Goal: Communication & Community: Answer question/provide support

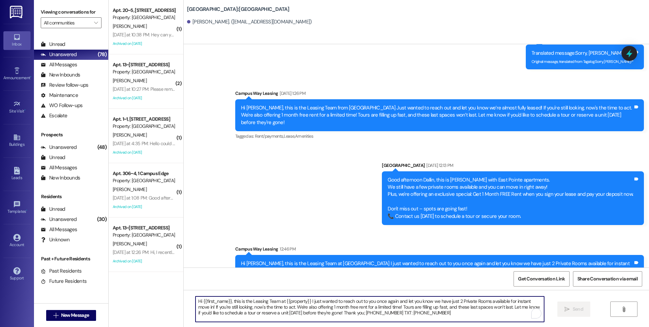
scroll to position [100, 0]
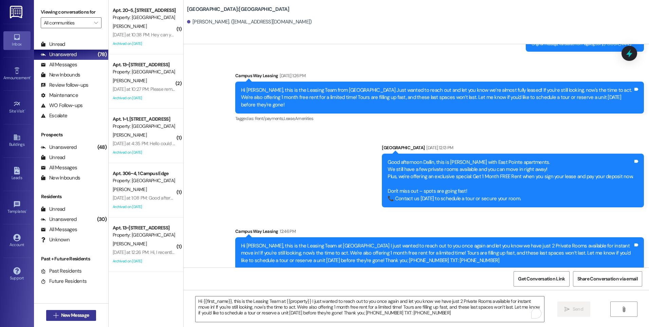
click at [84, 312] on span "New Message" at bounding box center [75, 314] width 28 height 7
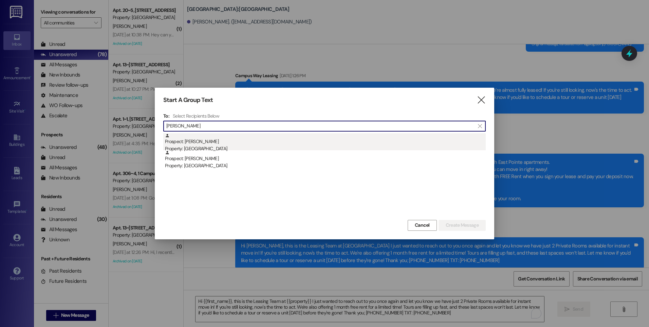
type input "jennifer ste"
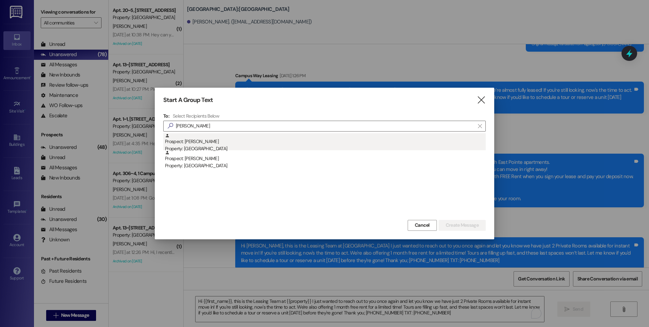
click at [199, 147] on div "Property: [GEOGRAPHIC_DATA]" at bounding box center [325, 148] width 321 height 7
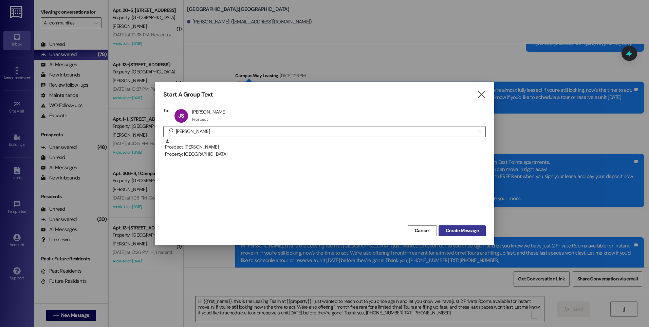
click at [448, 234] on span "Create Message" at bounding box center [462, 230] width 33 height 7
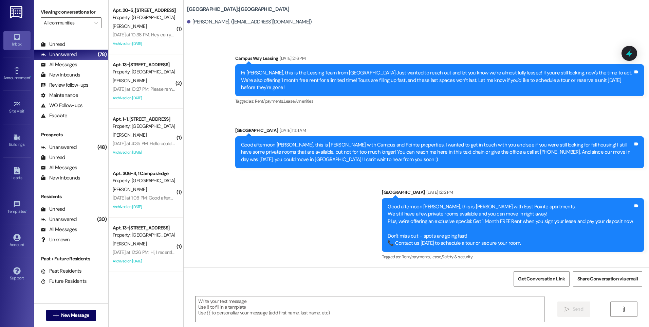
scroll to position [65, 0]
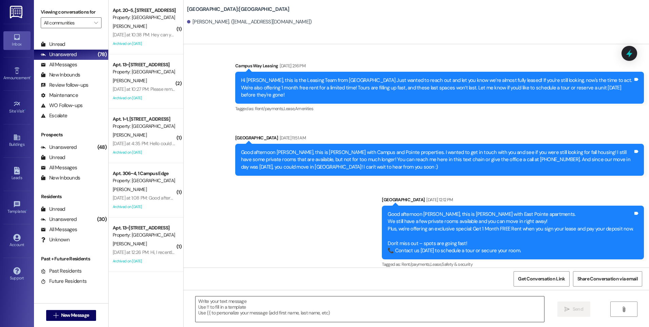
click at [293, 298] on textarea at bounding box center [370, 308] width 348 height 25
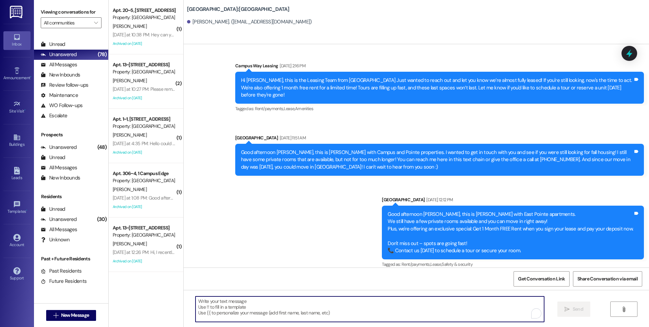
paste textarea "Hi {{first_name}}, this is the Leasing Team at {{property}} I just wanted to re…"
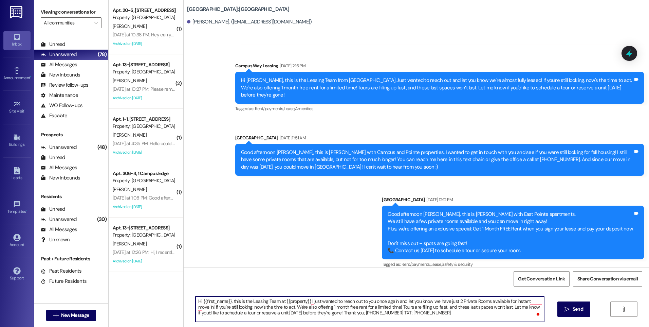
drag, startPoint x: 388, startPoint y: 306, endPoint x: 497, endPoint y: 308, distance: 109.0
click at [497, 308] on textarea "Hi {{first_name}}, this is the Leasing Team at {{property}} I just wanted to re…" at bounding box center [370, 308] width 348 height 25
type textarea "Hi {{first_name}}, this is the Leasing Team at {{property}} I just wanted to re…"
click at [382, 313] on textarea "Hi {{first_name}}, this is the Leasing Team at {{property}} I just wanted to re…" at bounding box center [370, 308] width 348 height 25
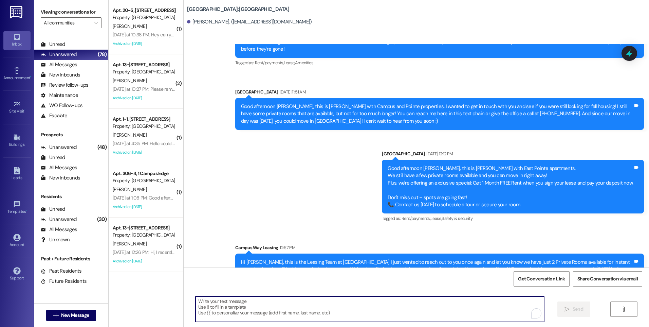
scroll to position [127, 0]
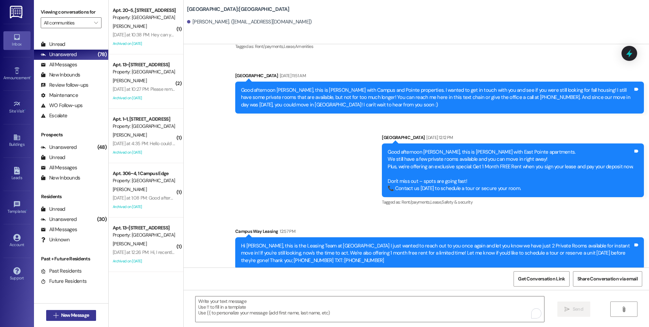
click at [73, 315] on span "New Message" at bounding box center [75, 314] width 28 height 7
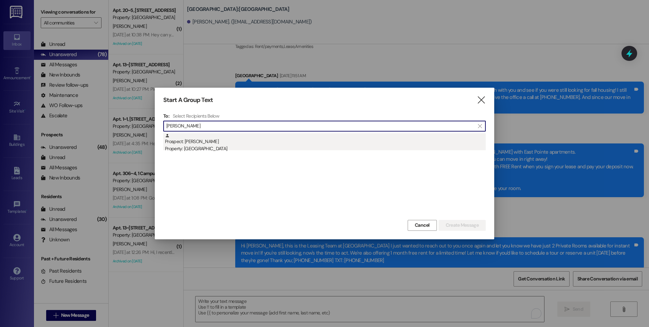
type input "dani pet"
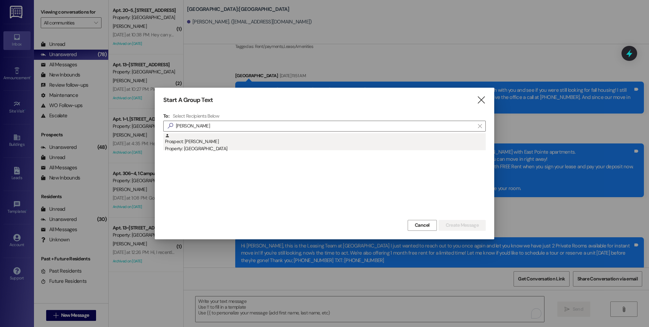
click at [193, 139] on div "Prospect: Dani Petersen Property: East Pointe" at bounding box center [325, 142] width 321 height 19
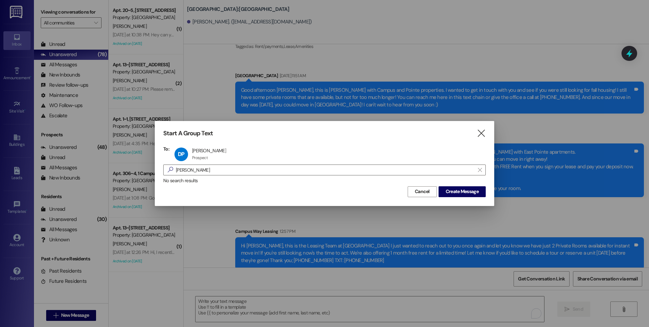
click at [444, 185] on div "Cancel Create Message" at bounding box center [324, 190] width 323 height 13
click at [449, 189] on span "Create Message" at bounding box center [462, 191] width 33 height 7
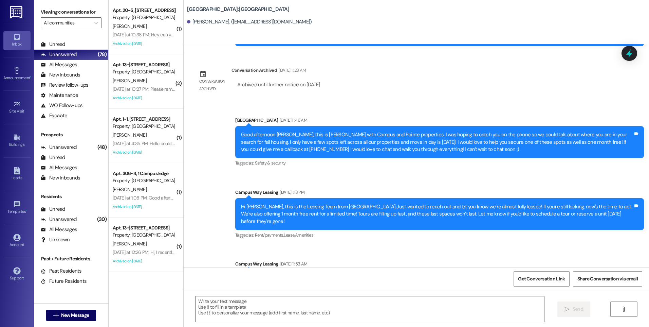
scroll to position [311, 0]
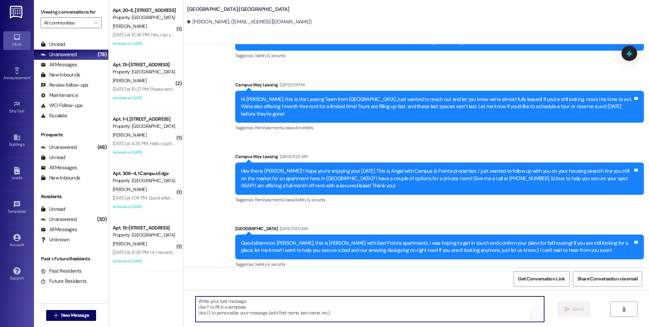
click at [251, 303] on textarea "To enrich screen reader interactions, please activate Accessibility in Grammarl…" at bounding box center [370, 308] width 348 height 25
paste textarea "Hi {{first_name}}, this is the Leasing Team at {{property}} I just wanted to re…"
type textarea "Hi {{first_name}}, this is the Leasing Team at {{property}} I just wanted to re…"
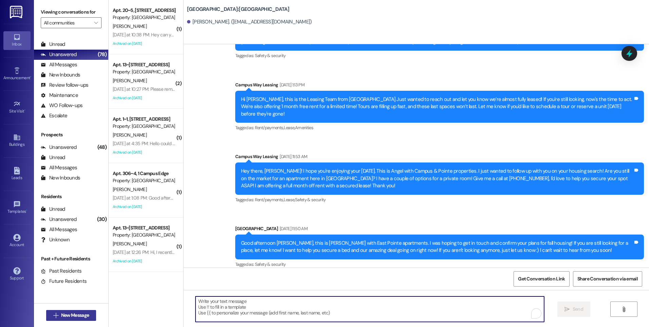
click at [78, 314] on span "New Message" at bounding box center [75, 314] width 28 height 7
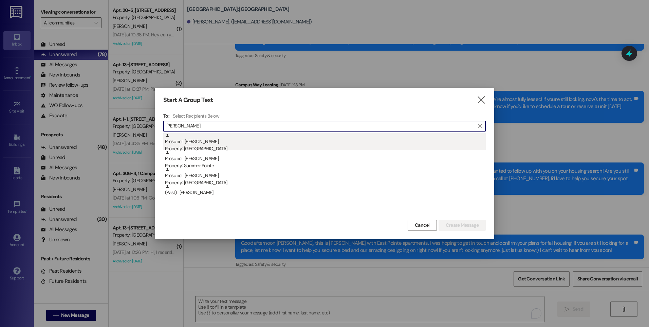
type input "clint h"
click at [197, 144] on div "Prospect: Clint Haile Property: East Pointe" at bounding box center [325, 142] width 321 height 19
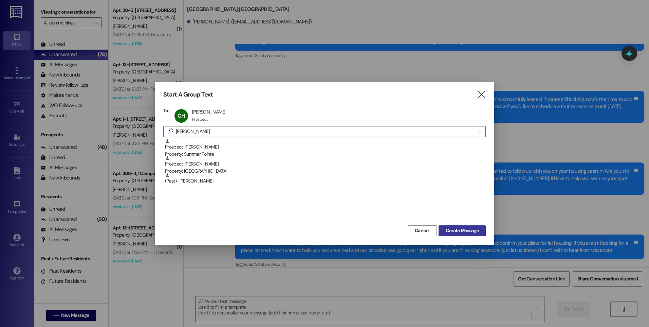
click at [462, 230] on span "Create Message" at bounding box center [462, 230] width 33 height 7
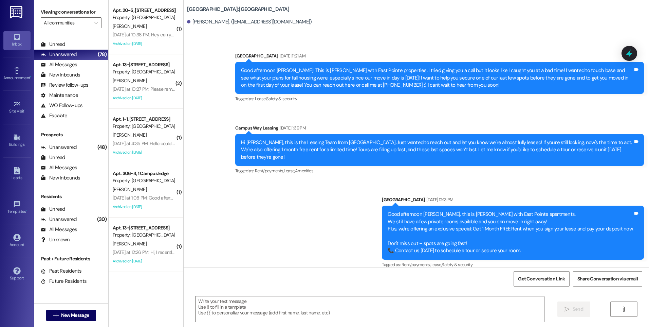
scroll to position [75, 0]
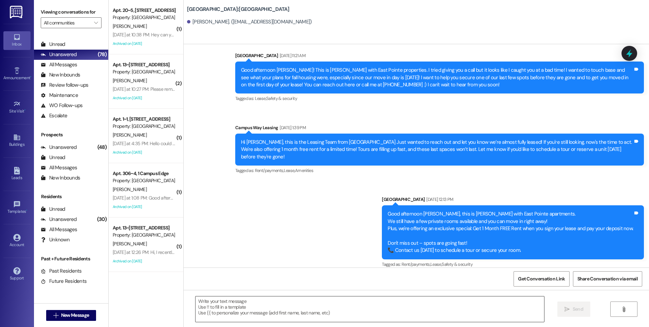
click at [249, 308] on textarea at bounding box center [370, 308] width 348 height 25
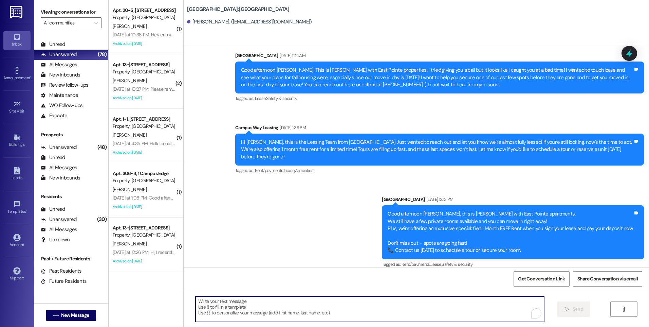
paste textarea "Hi {{first_name}}, this is the Leasing Team at {{property}} I just wanted to re…"
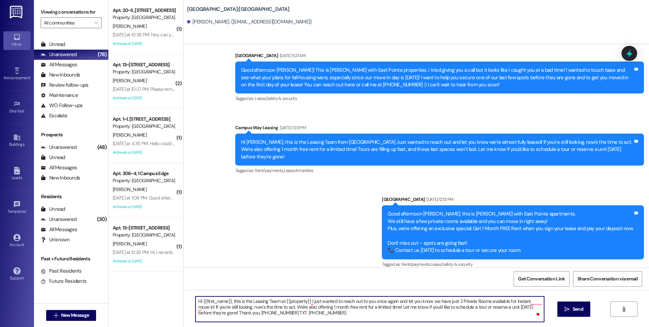
click at [486, 301] on textarea "Hi {{first_name}}, this is the Leasing Team at {{property}} I just wanted to re…" at bounding box center [370, 308] width 348 height 25
type textarea "Hi {{first_name}}, this is the Leasing Team at {{property}} I just wanted to re…"
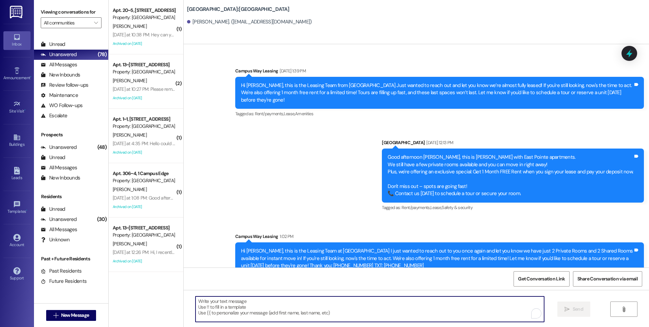
scroll to position [137, 0]
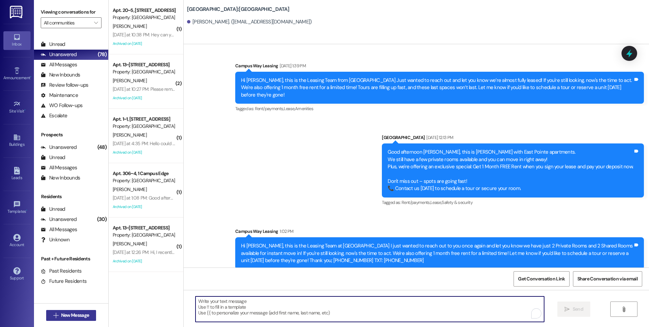
click at [88, 314] on span "New Message" at bounding box center [75, 314] width 31 height 7
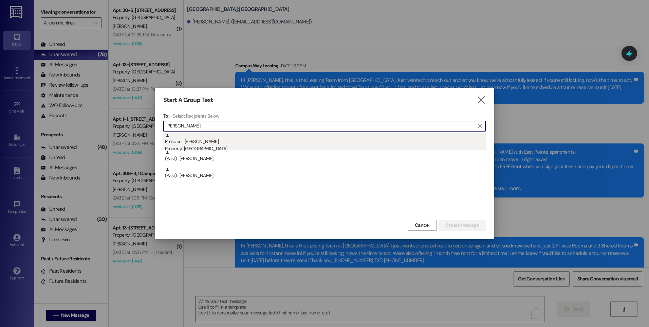
type input "kendra"
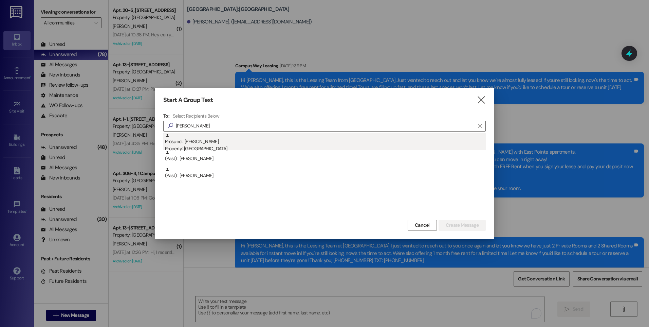
click at [208, 141] on div "Prospect: Kendra Slay Property: East Pointe" at bounding box center [325, 142] width 321 height 19
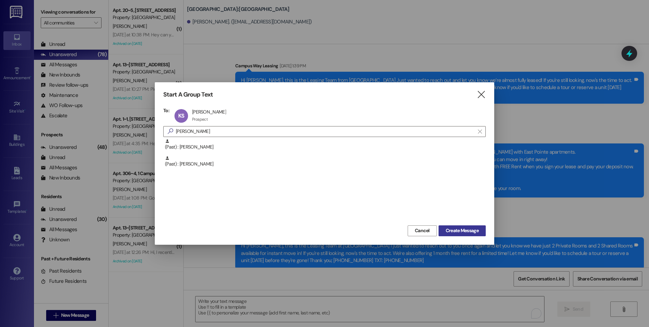
click at [446, 227] on button "Create Message" at bounding box center [462, 230] width 47 height 11
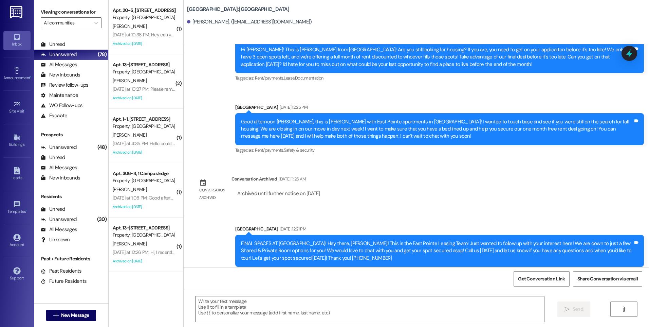
scroll to position [460, 0]
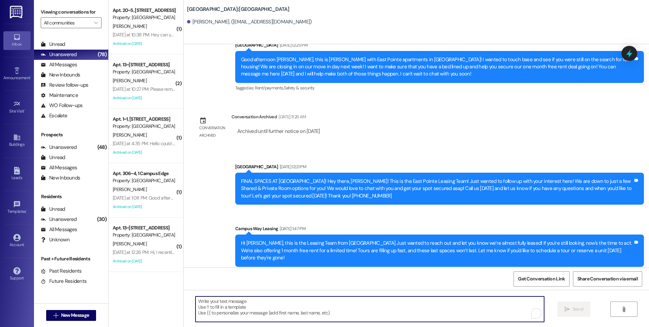
click at [257, 301] on textarea "To enrich screen reader interactions, please activate Accessibility in Grammarl…" at bounding box center [370, 308] width 348 height 25
paste textarea "Hi {{first_name}}, this is the Leasing Team at {{property}} I just wanted to re…"
type textarea "Hi {{first_name}}, this is the Leasing Team at {{property}} I just wanted to re…"
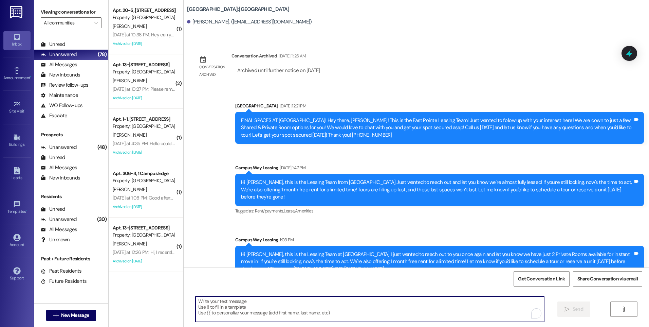
scroll to position [522, 0]
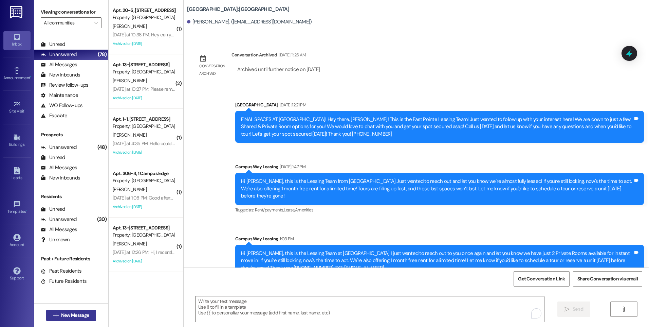
click at [71, 315] on span "New Message" at bounding box center [75, 314] width 28 height 7
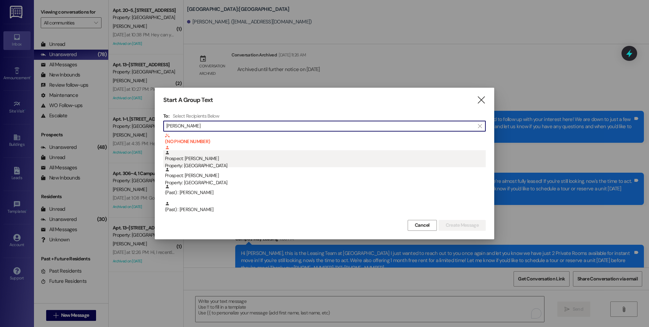
type input "molly"
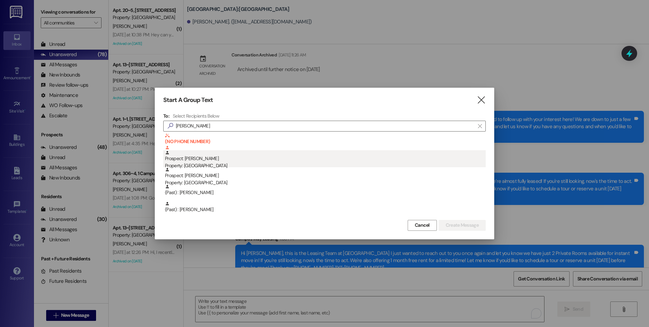
click at [226, 158] on div "Prospect: Molly Peterson Property: Center Pointe" at bounding box center [325, 159] width 321 height 19
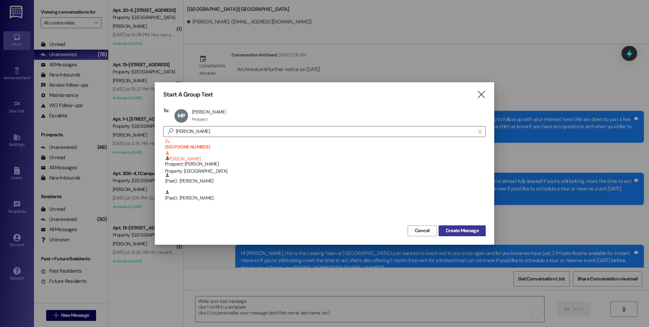
click at [452, 234] on button "Create Message" at bounding box center [462, 230] width 47 height 11
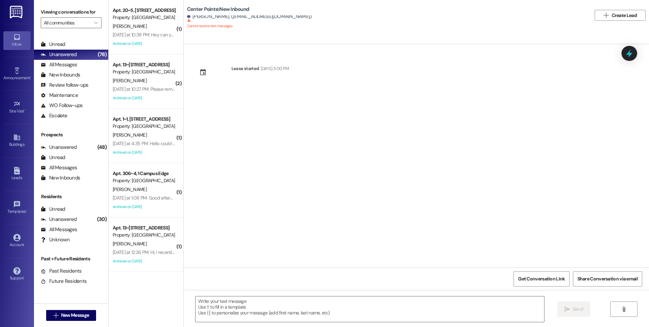
scroll to position [0, 0]
click at [67, 322] on div " New Message" at bounding box center [71, 315] width 50 height 17
click at [68, 312] on span "New Message" at bounding box center [75, 314] width 28 height 7
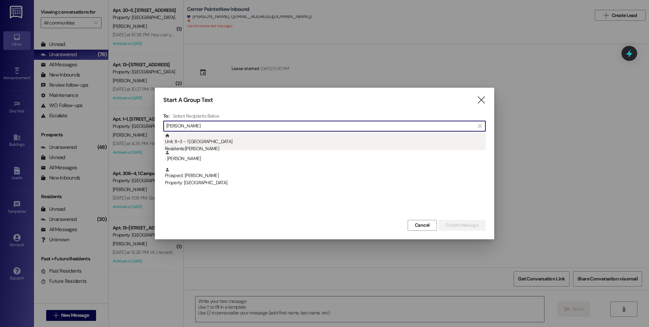
type input "luke jor"
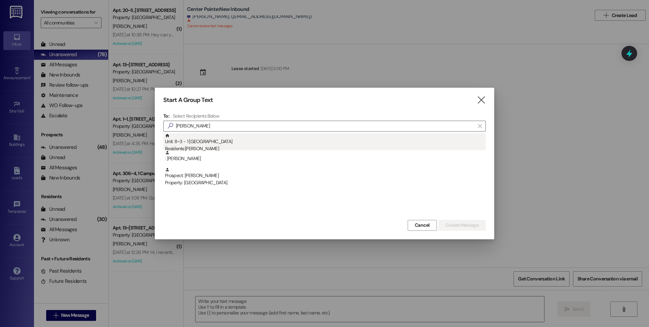
click at [209, 144] on div "Unit: 8~3 - 1 East Pointe Residents: Luke Jorgensen" at bounding box center [325, 142] width 321 height 19
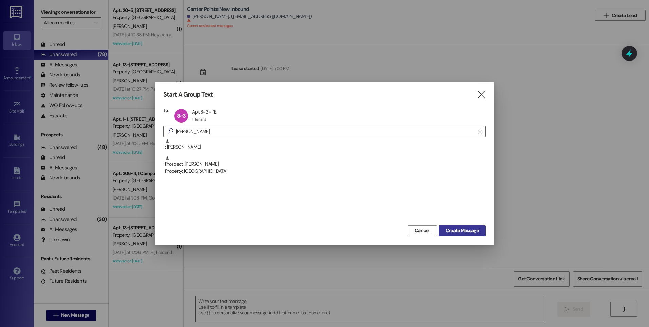
click at [453, 233] on span "Create Message" at bounding box center [462, 230] width 33 height 7
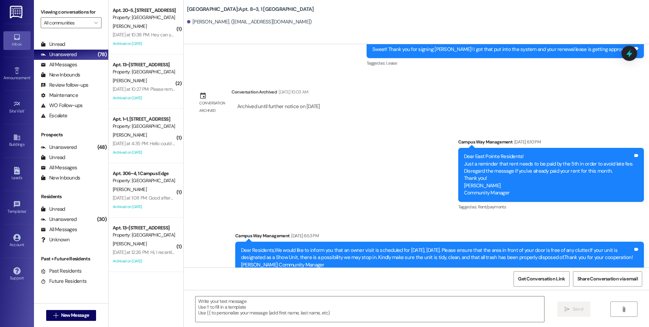
scroll to position [3148, 0]
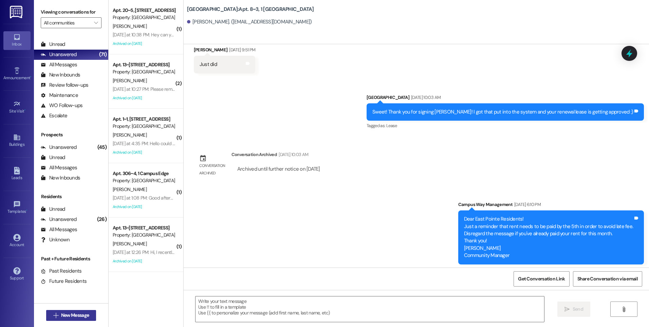
click at [64, 311] on button " New Message" at bounding box center [71, 315] width 50 height 11
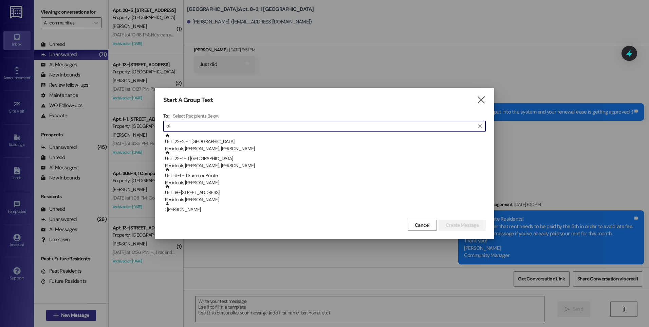
type input "o"
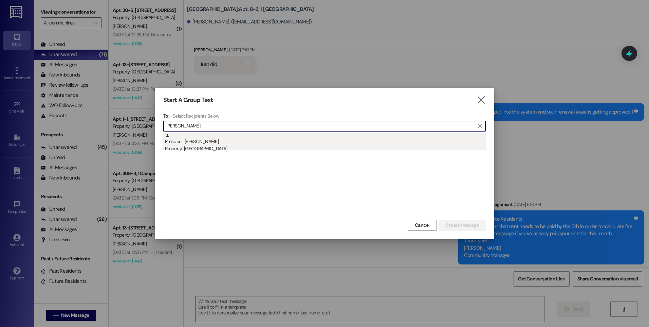
type input "olivia chr"
click at [195, 137] on div "Prospect: Olivia Christensen Property: South Pointe" at bounding box center [325, 142] width 321 height 19
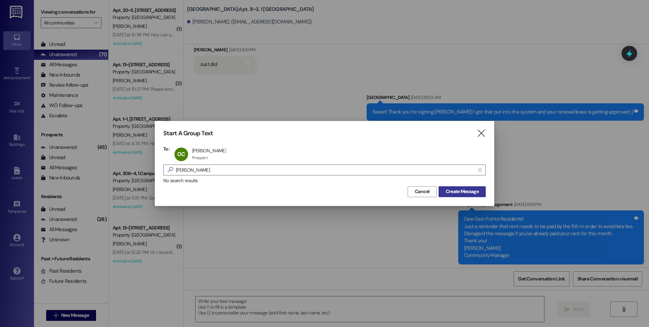
drag, startPoint x: 450, startPoint y: 191, endPoint x: 447, endPoint y: 186, distance: 6.1
click at [450, 191] on span "Create Message" at bounding box center [462, 191] width 33 height 7
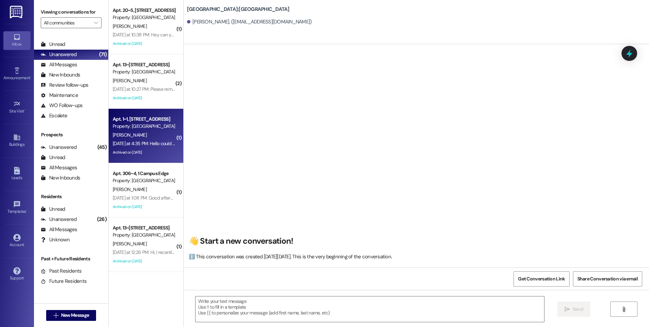
scroll to position [0, 0]
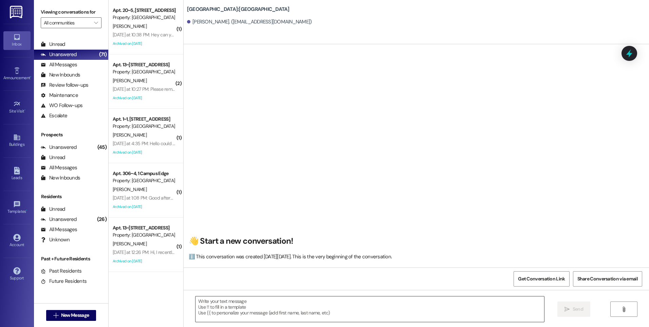
click at [238, 311] on textarea at bounding box center [370, 308] width 348 height 25
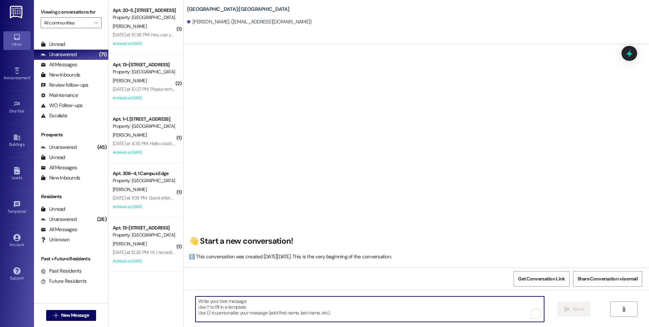
paste textarea "https://www.utahparkpass.com/cws/register/self-registration"
type textarea "https://www.utahparkpass.com/cws/register/self-registration"
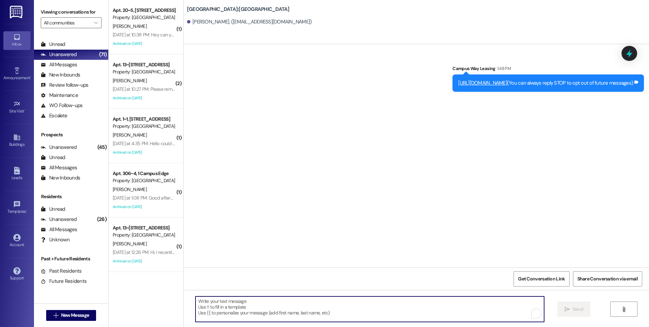
scroll to position [0, 0]
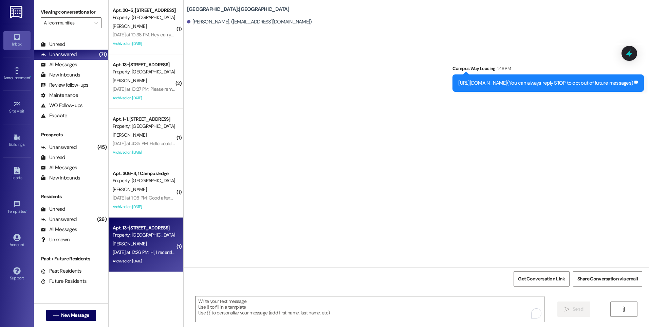
click at [134, 235] on div "Property: [GEOGRAPHIC_DATA]" at bounding box center [144, 234] width 63 height 7
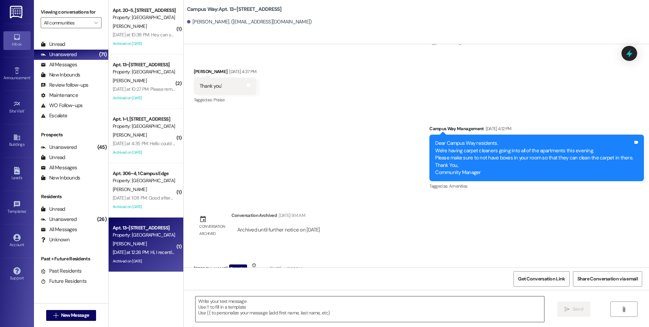
scroll to position [3, 0]
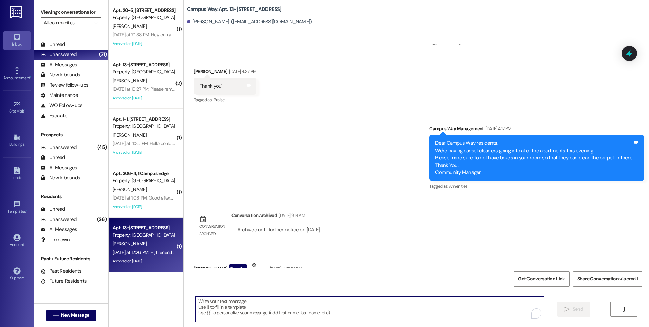
click at [311, 308] on textarea "To enrich screen reader interactions, please activate Accessibility in Grammarl…" at bounding box center [370, 308] width 348 height 25
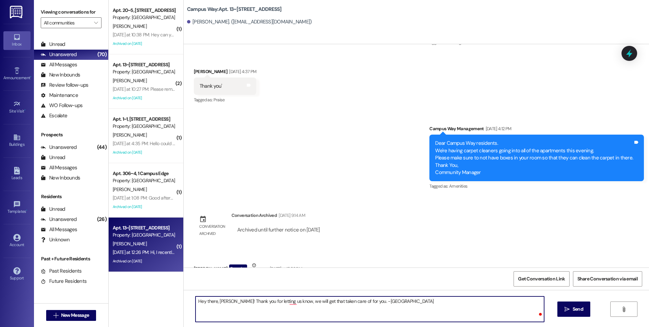
type textarea "Hey there, Sarah! Thank you for letting us know, we will get that taken care of…"
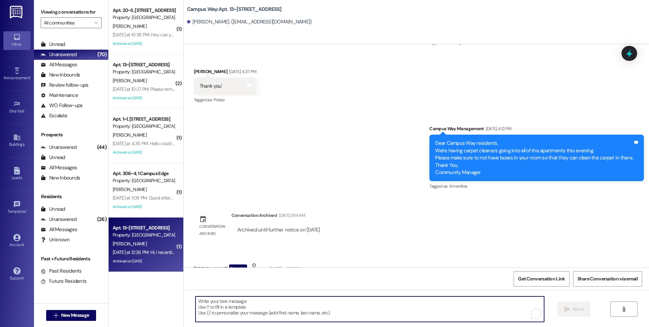
scroll to position [5372, 0]
drag, startPoint x: 627, startPoint y: 54, endPoint x: 630, endPoint y: 60, distance: 7.6
click at [627, 55] on icon at bounding box center [630, 53] width 6 height 8
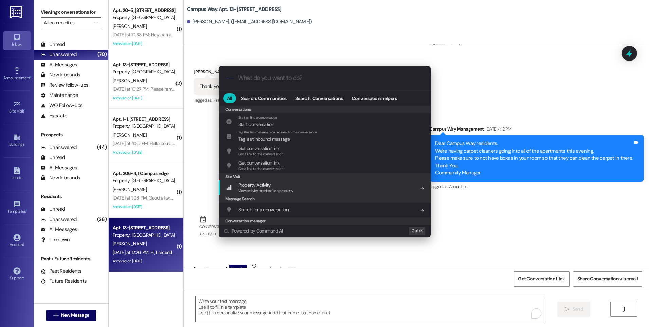
scroll to position [296, 0]
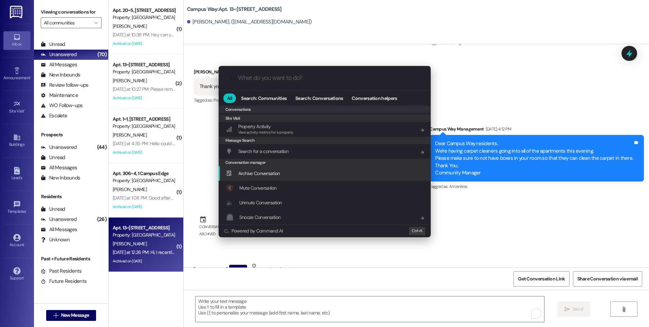
click at [290, 173] on div "Archive Conversation Add shortcut" at bounding box center [325, 172] width 199 height 7
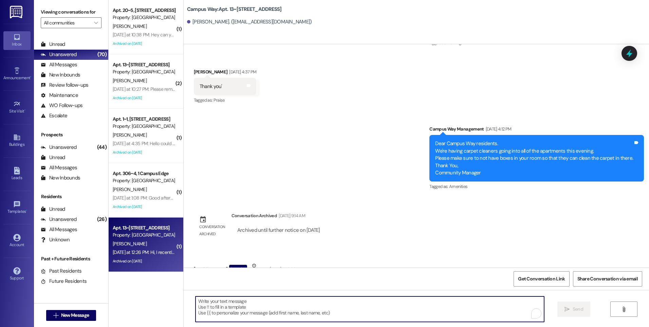
scroll to position [5420, 0]
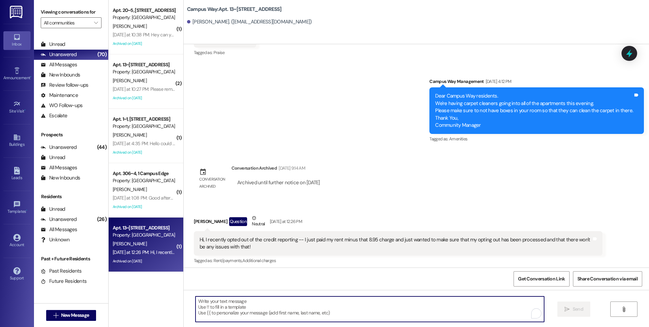
drag, startPoint x: 630, startPoint y: 52, endPoint x: 524, endPoint y: 64, distance: 106.7
click at [630, 52] on icon at bounding box center [629, 53] width 9 height 9
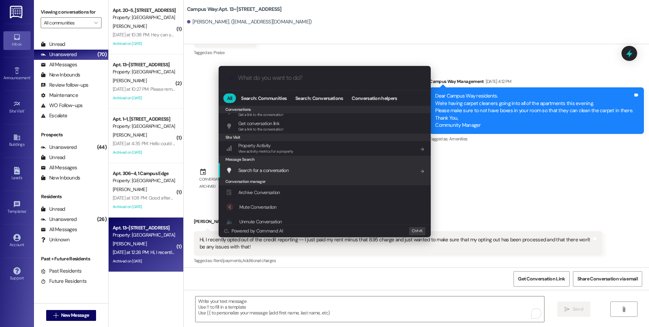
scroll to position [296, 0]
click at [276, 175] on span "Archive Conversation" at bounding box center [259, 173] width 42 height 6
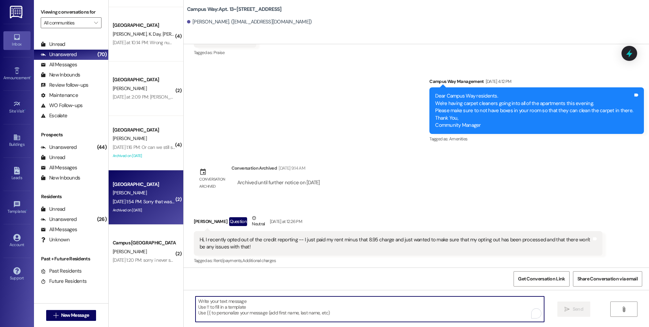
scroll to position [2384, 0]
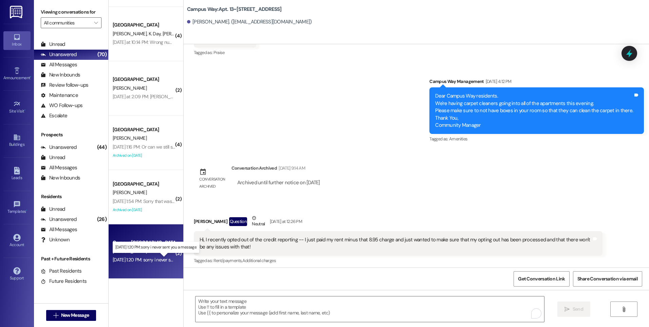
click at [137, 260] on div "Aug 30, 2025 at 1:20 PM: sorry i never sent you a message Aug 30, 2025 at 1:20 …" at bounding box center [160, 259] width 95 height 6
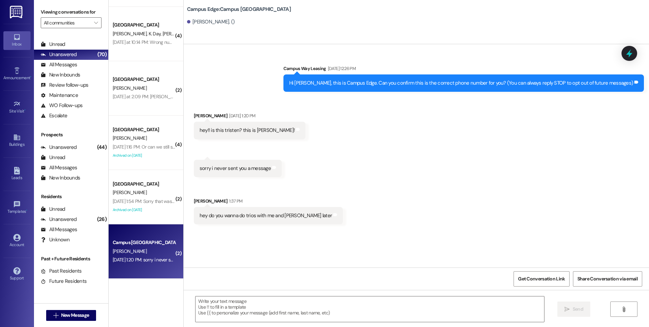
scroll to position [0, 0]
click at [631, 49] on icon at bounding box center [630, 54] width 12 height 12
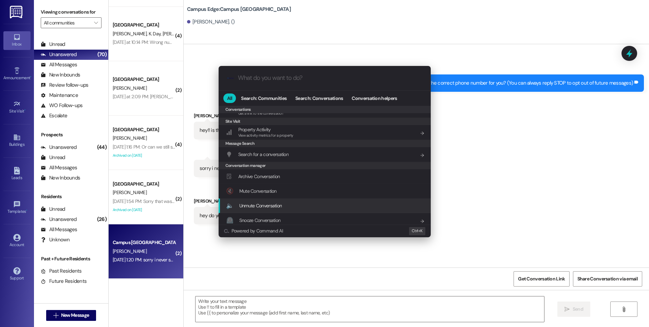
scroll to position [296, 0]
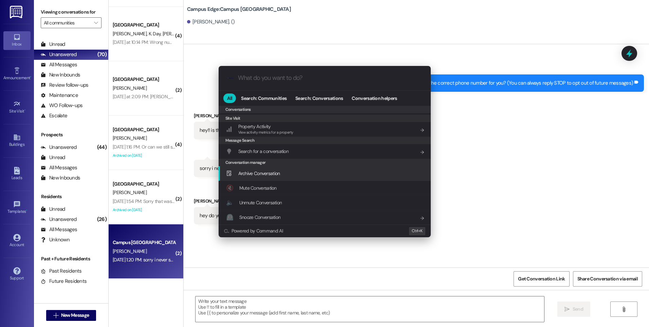
click at [260, 173] on span "Archive Conversation" at bounding box center [259, 173] width 42 height 6
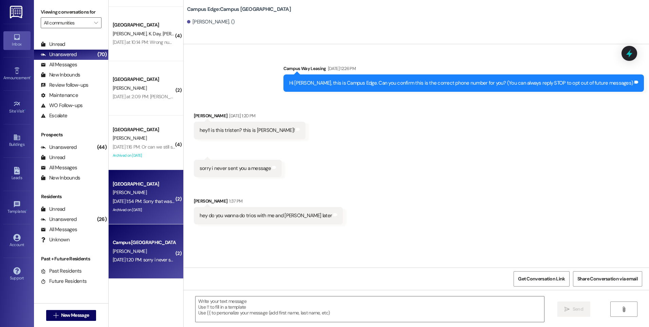
click at [144, 196] on div "[PERSON_NAME]" at bounding box center [144, 192] width 64 height 8
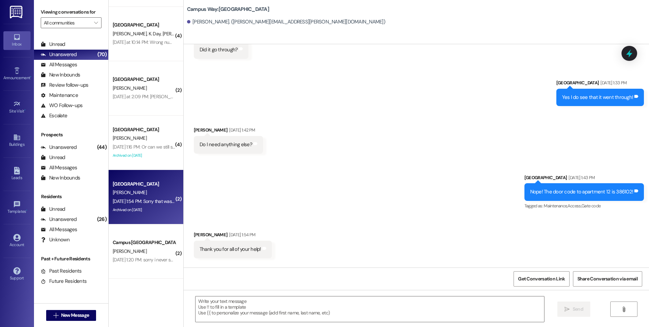
scroll to position [2236, 0]
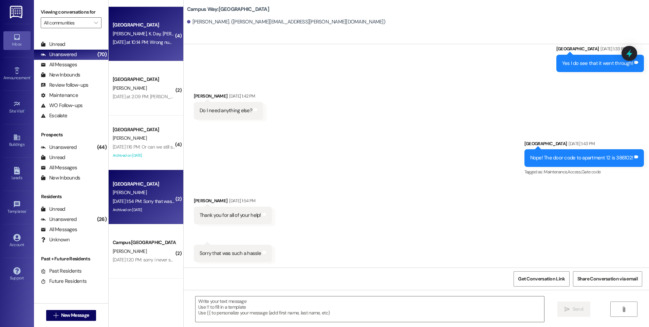
click at [130, 40] on div "Yesterday at 10:14 PM: Wrong number Yesterday at 10:14 PM: Wrong number" at bounding box center [146, 42] width 67 height 6
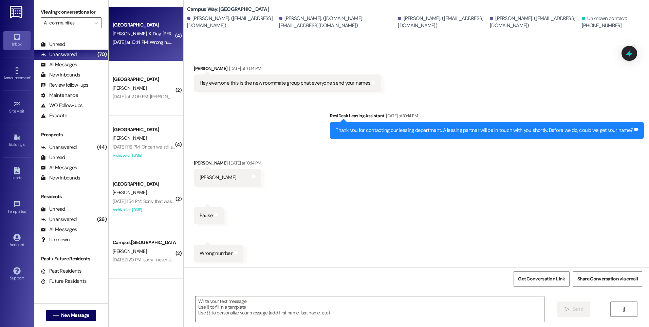
scroll to position [65, 0]
click at [627, 56] on icon at bounding box center [630, 54] width 12 height 12
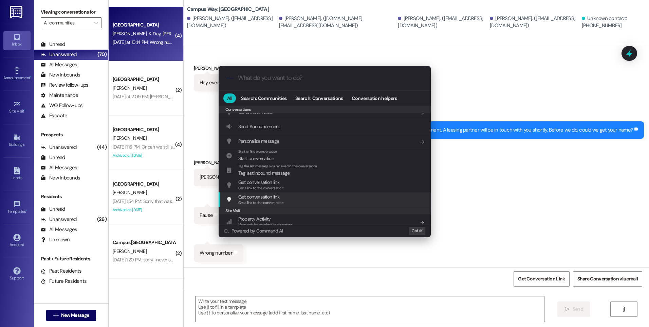
scroll to position [296, 0]
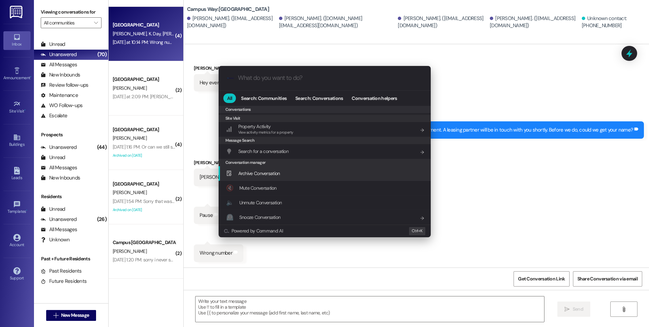
click at [268, 172] on span "Archive Conversation" at bounding box center [259, 173] width 42 height 6
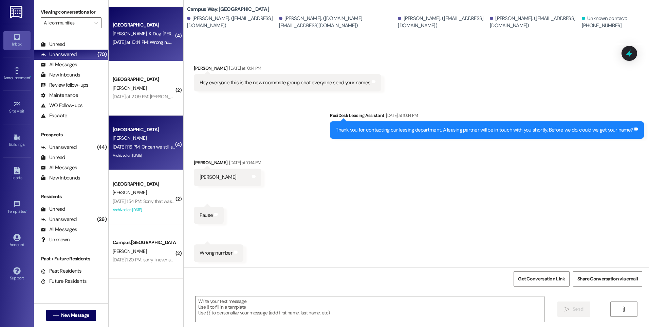
click at [126, 135] on span "B. Thomason" at bounding box center [130, 138] width 34 height 6
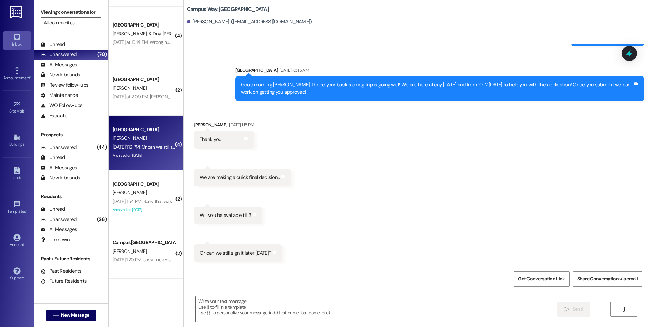
scroll to position [3, 0]
click at [633, 57] on icon at bounding box center [630, 54] width 12 height 12
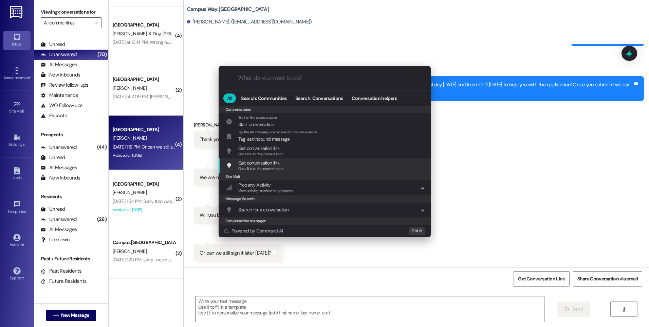
scroll to position [296, 0]
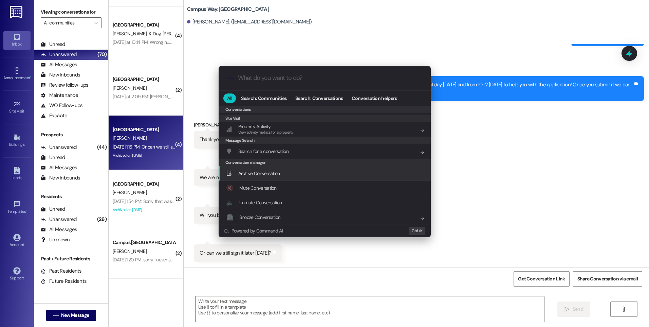
click at [274, 173] on span "Archive Conversation" at bounding box center [259, 173] width 42 height 6
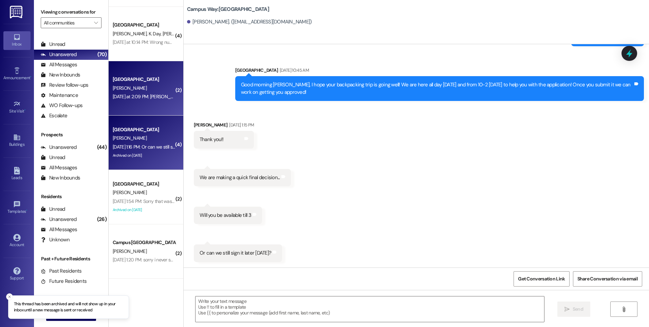
click at [143, 94] on div "Yesterday at 2:09 PM: Jenifer Vadakkan Yesterday at 2:09 PM: Jenifer Vadakkan" at bounding box center [148, 96] width 71 height 6
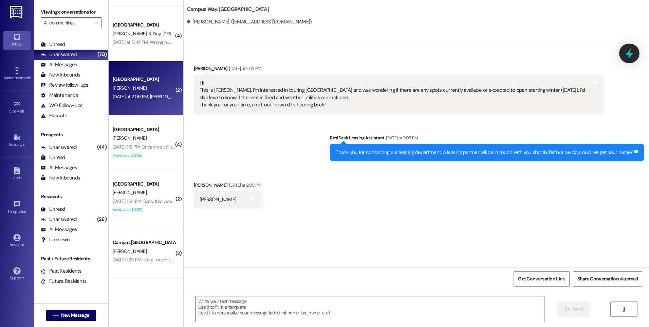
click at [627, 52] on icon at bounding box center [630, 54] width 12 height 12
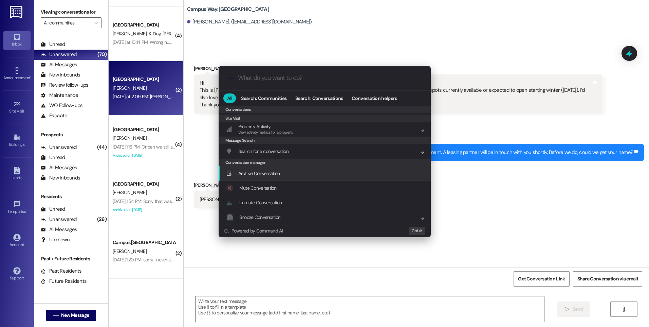
click at [259, 174] on span "Archive Conversation" at bounding box center [259, 173] width 42 height 6
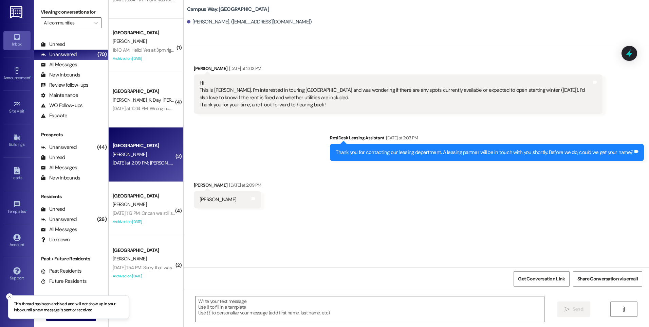
scroll to position [2316, 0]
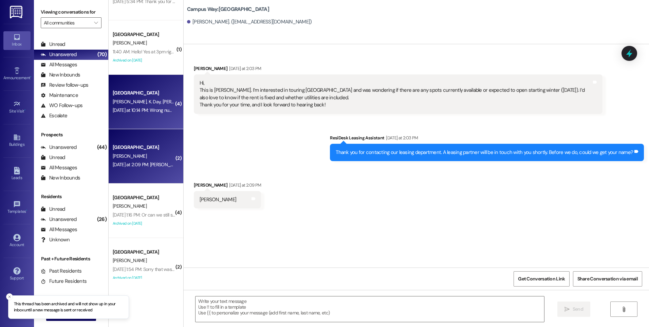
click at [142, 116] on div "Campus Way Prospect R. Godfrey K. Day H. Fillerup S. Vergara Yesterday at 10:14…" at bounding box center [146, 102] width 75 height 54
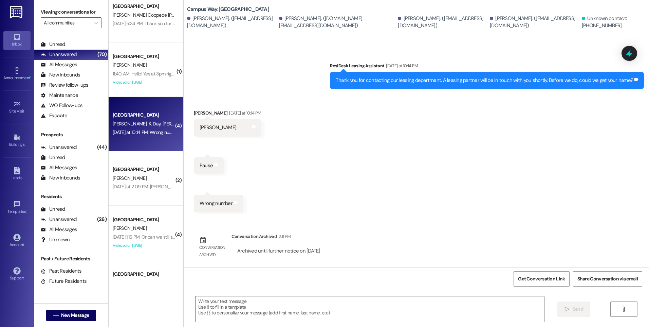
scroll to position [2282, 0]
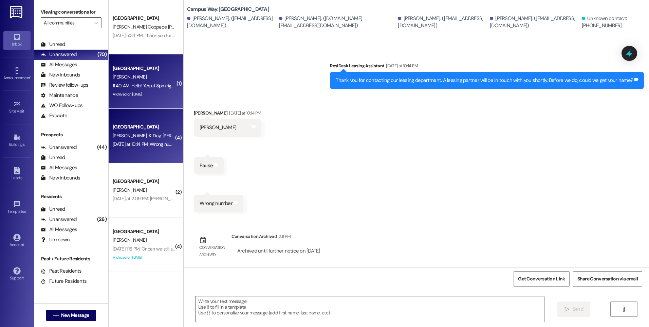
click at [140, 77] on div "A. Nelson" at bounding box center [144, 77] width 64 height 8
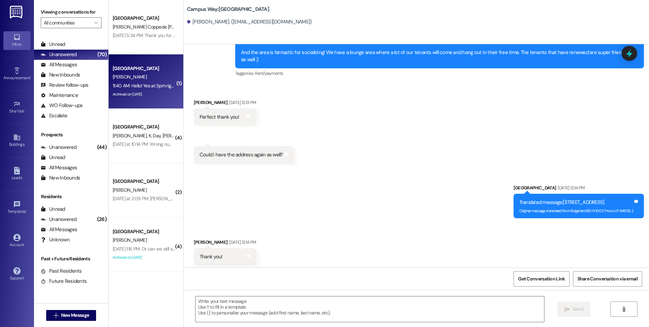
scroll to position [464, 0]
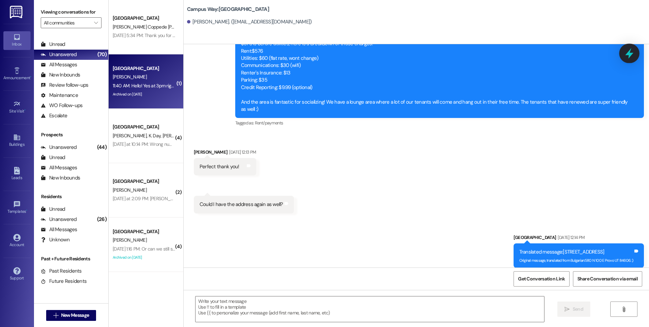
click at [631, 56] on icon at bounding box center [630, 53] width 8 height 11
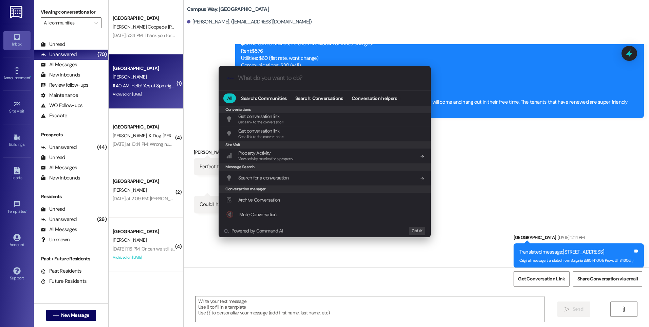
scroll to position [296, 0]
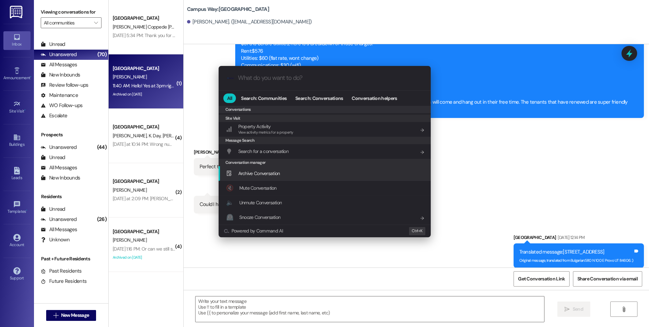
click at [268, 176] on span "Archive Conversation" at bounding box center [259, 173] width 42 height 6
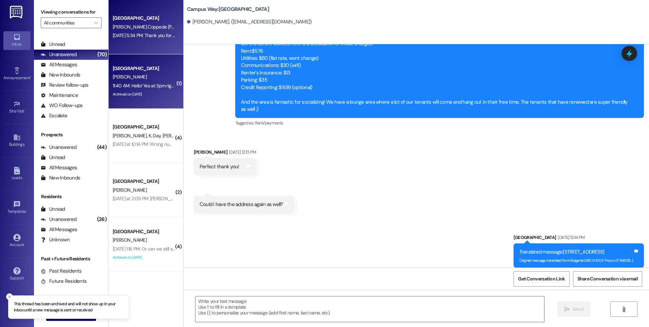
click at [143, 39] on div "Aug 28, 2025 at 5:34 PM: Thank you for all your help!! We'll try to help Libby …" at bounding box center [144, 35] width 64 height 8
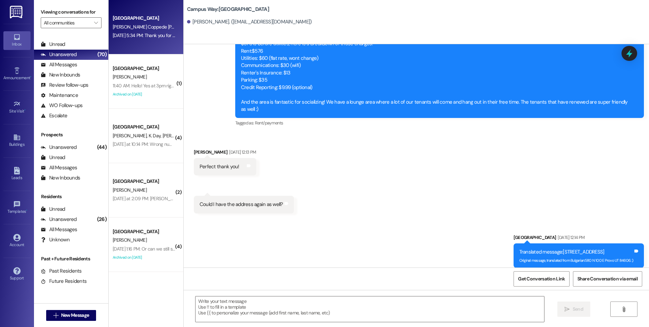
scroll to position [0, 0]
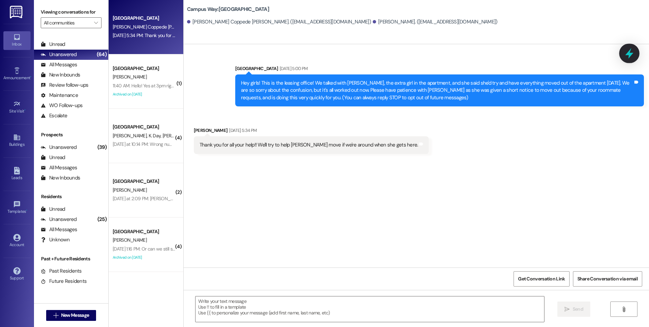
click at [629, 52] on icon at bounding box center [630, 53] width 8 height 11
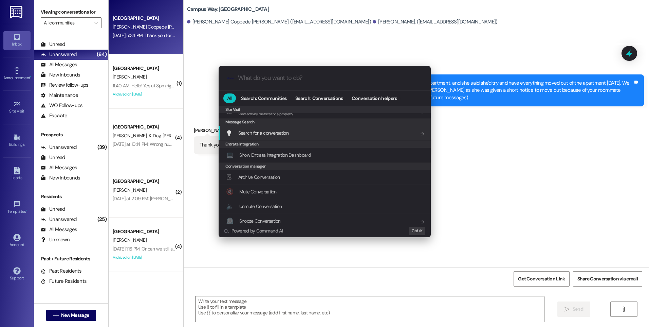
scroll to position [318, 0]
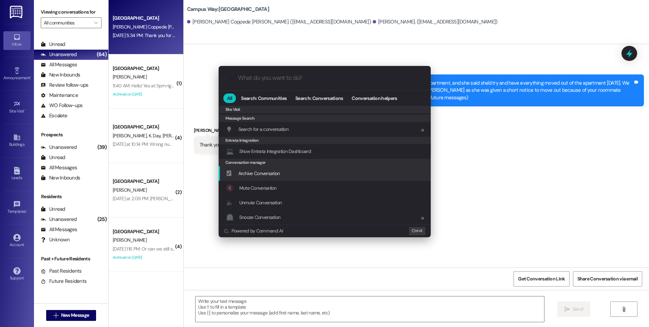
click at [248, 174] on span "Archive Conversation" at bounding box center [259, 173] width 42 height 6
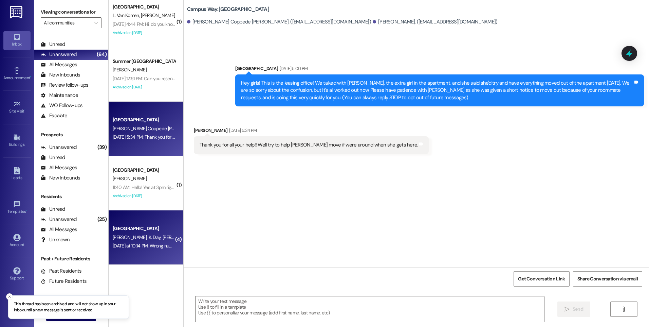
scroll to position [2180, 0]
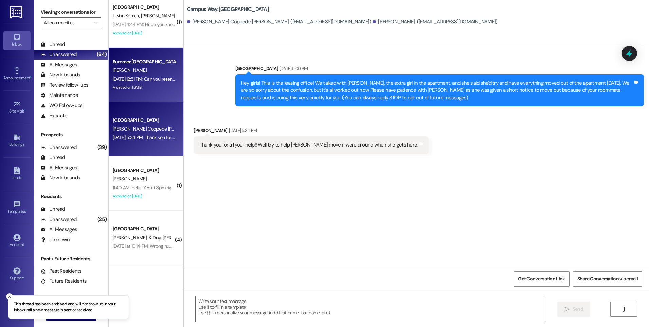
click at [140, 74] on div "R. Broschinsky" at bounding box center [144, 70] width 64 height 8
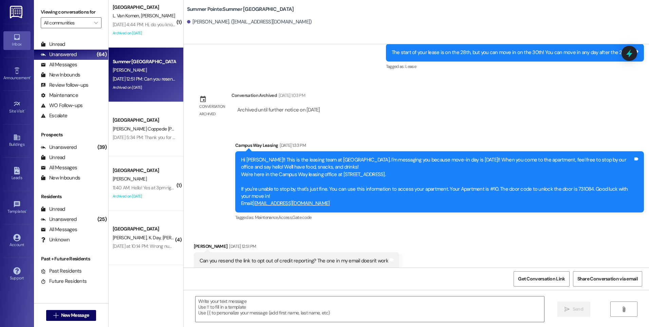
scroll to position [1036, 0]
click at [631, 57] on icon at bounding box center [630, 54] width 12 height 12
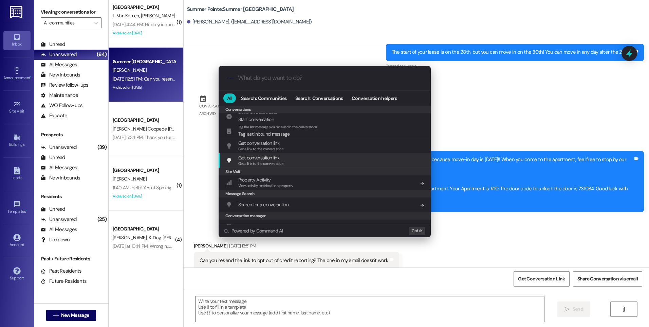
scroll to position [296, 0]
click at [289, 170] on div "Archive Conversation Add shortcut" at bounding box center [325, 172] width 199 height 7
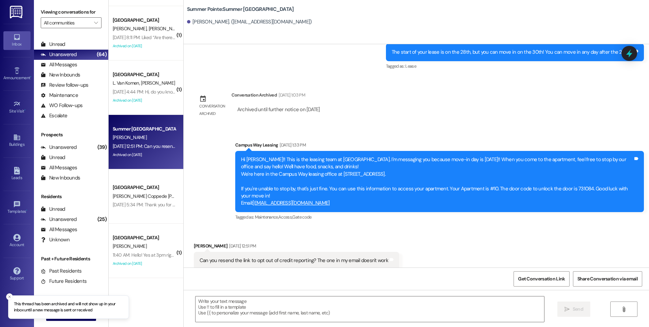
scroll to position [2112, 0]
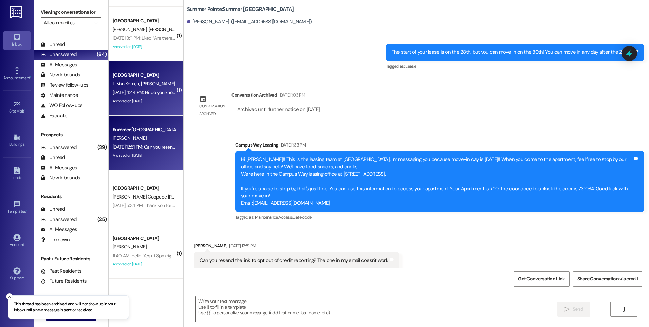
click at [141, 82] on span "J. Green" at bounding box center [158, 83] width 34 height 6
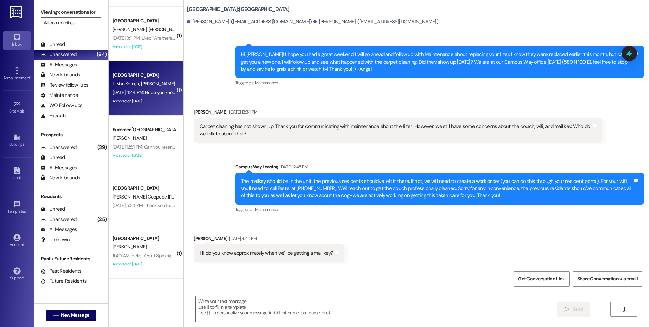
scroll to position [202, 0]
click at [633, 50] on icon at bounding box center [630, 54] width 12 height 12
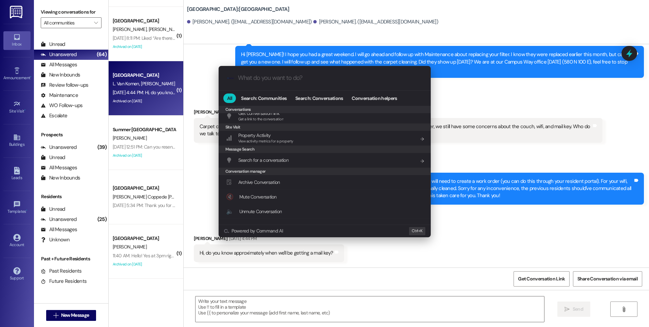
scroll to position [296, 0]
click at [264, 171] on span "Archive Conversation" at bounding box center [259, 173] width 42 height 6
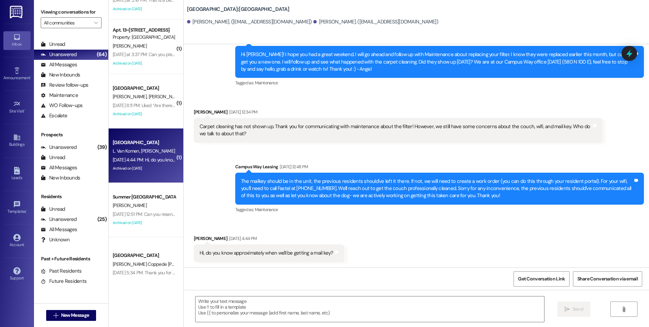
scroll to position [2045, 0]
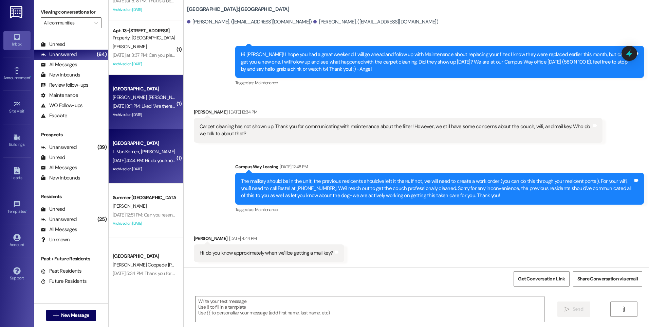
click at [148, 100] on span "[PERSON_NAME]" at bounding box center [166, 97] width 36 height 6
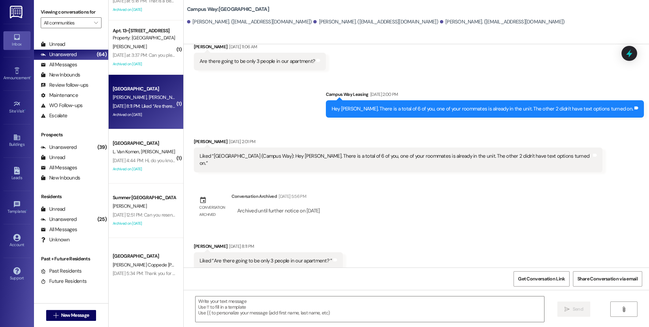
scroll to position [239, 0]
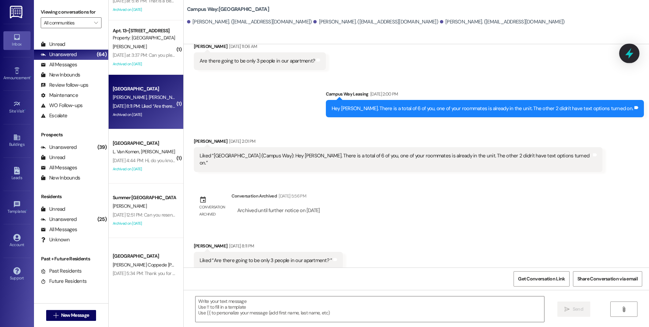
click at [630, 56] on icon at bounding box center [630, 53] width 8 height 11
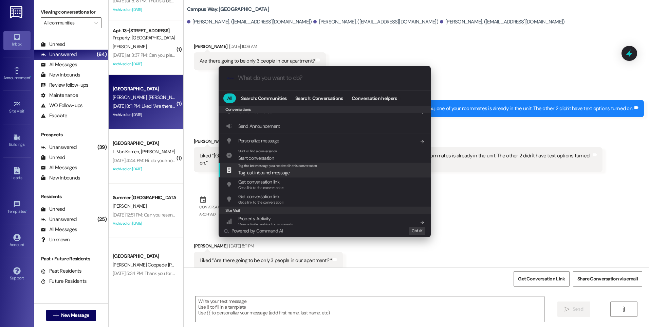
scroll to position [296, 0]
click at [264, 177] on span "Archive Conversation" at bounding box center [259, 172] width 42 height 7
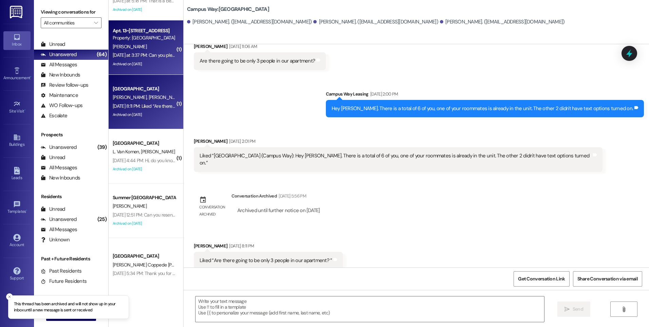
click at [139, 51] on div "[PERSON_NAME]" at bounding box center [144, 46] width 64 height 8
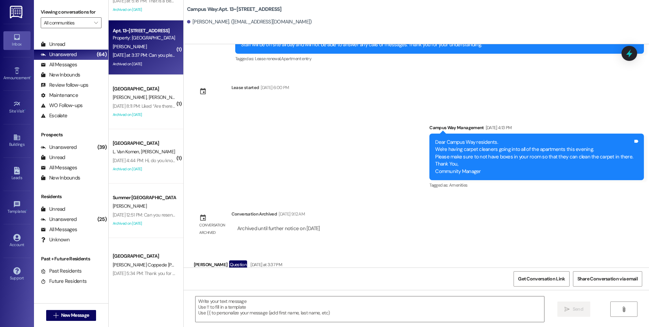
scroll to position [4841, 0]
click at [275, 296] on div at bounding box center [369, 309] width 349 height 26
click at [263, 304] on textarea at bounding box center [370, 308] width 348 height 25
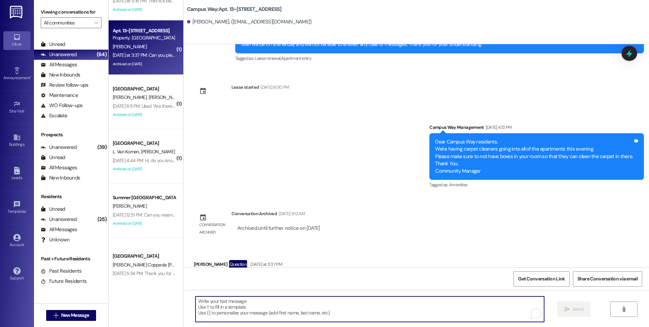
click at [252, 298] on textarea "To enrich screen reader interactions, please activate Accessibility in Grammarl…" at bounding box center [370, 308] width 348 height 25
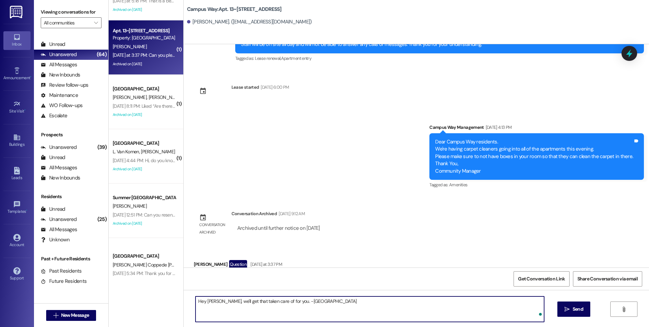
type textarea "Hey Kate, we'll get that taken care of for you. -Angel"
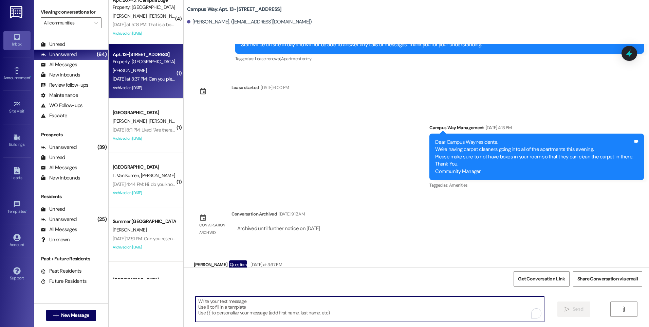
scroll to position [2011, 0]
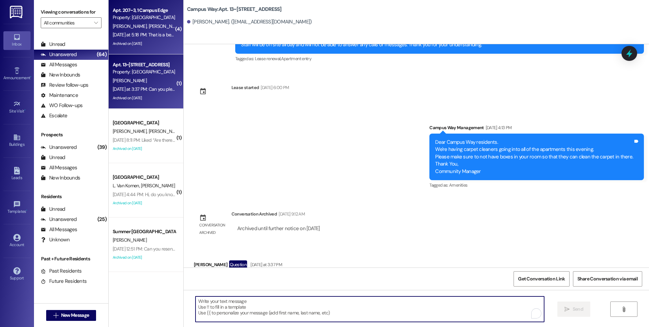
click at [148, 28] on span "[PERSON_NAME]" at bounding box center [166, 26] width 36 height 6
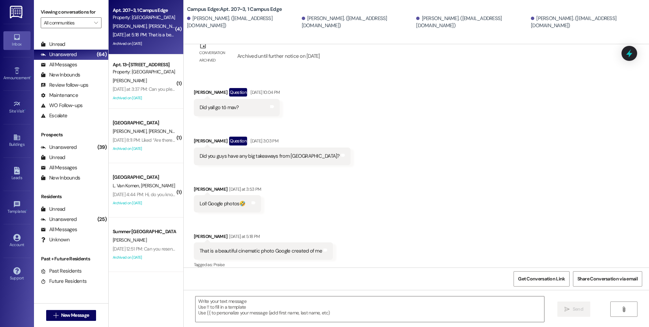
scroll to position [791, 0]
click at [624, 52] on div at bounding box center [629, 52] width 20 height 19
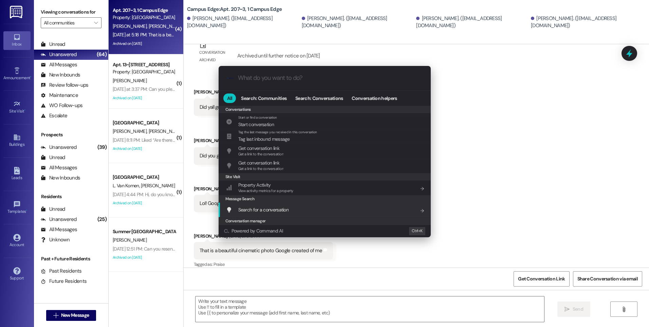
scroll to position [296, 0]
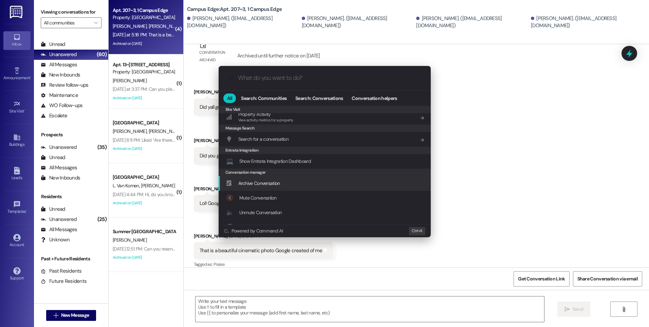
drag, startPoint x: 267, startPoint y: 173, endPoint x: 268, endPoint y: 182, distance: 9.6
click at [268, 182] on div "Personalize message Add shortcut Start or find a conversation Start conversatio…" at bounding box center [325, 21] width 212 height 425
click at [268, 182] on span "Archive Conversation" at bounding box center [259, 183] width 42 height 6
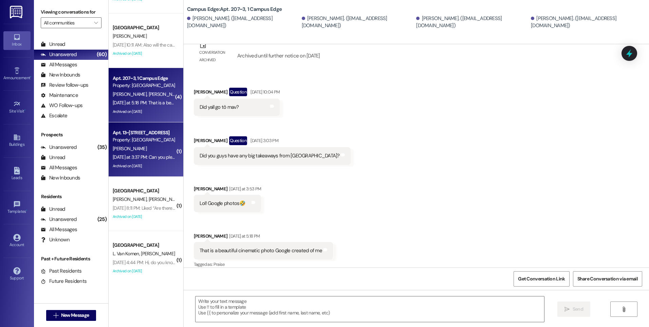
scroll to position [1909, 0]
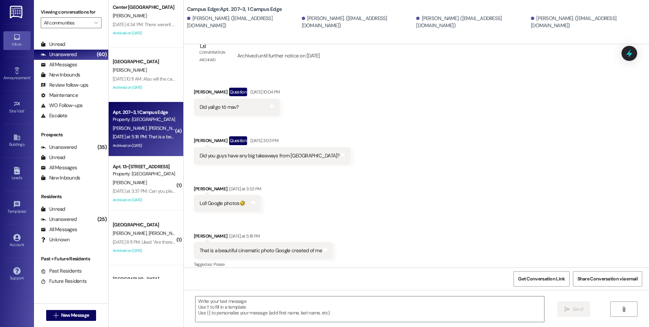
click at [133, 68] on div "[PERSON_NAME]" at bounding box center [144, 70] width 64 height 8
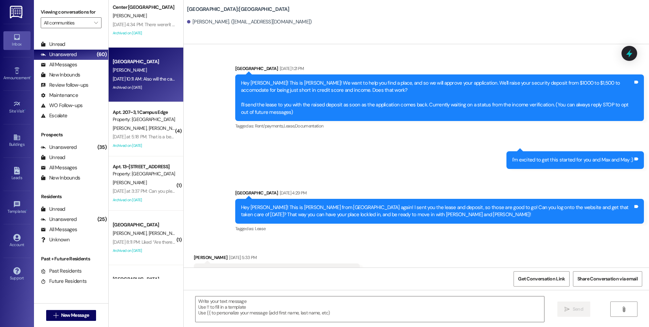
scroll to position [3153, 0]
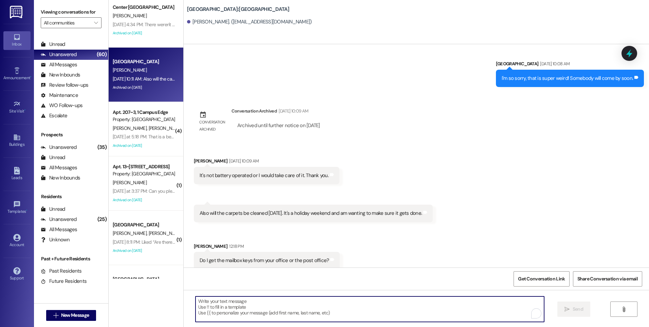
click at [274, 302] on textarea "To enrich screen reader interactions, please activate Accessibility in Grammarl…" at bounding box center [370, 308] width 348 height 25
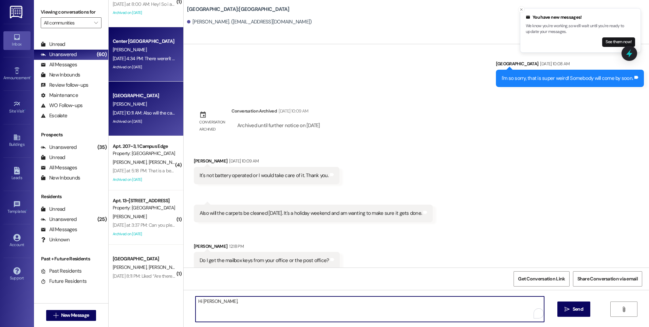
type textarea "Hi Keeley,"
click at [138, 56] on div "Aug 29, 2025 at 4:34 PM: There weren't any desk chairs and for the window unit …" at bounding box center [251, 58] width 276 height 6
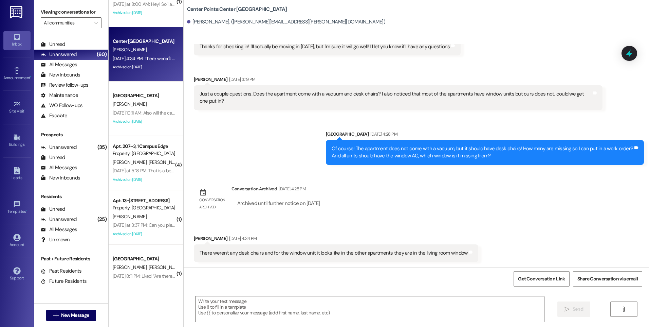
scroll to position [1773, 0]
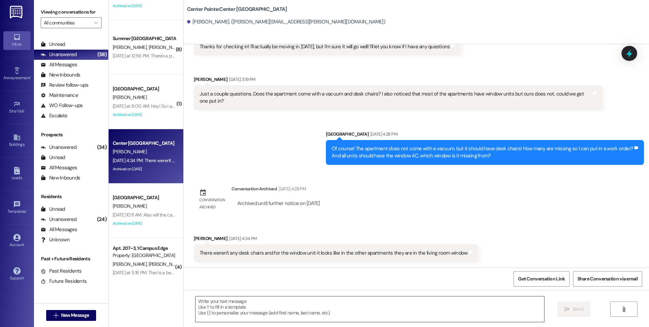
click at [332, 303] on textarea at bounding box center [370, 308] width 348 height 25
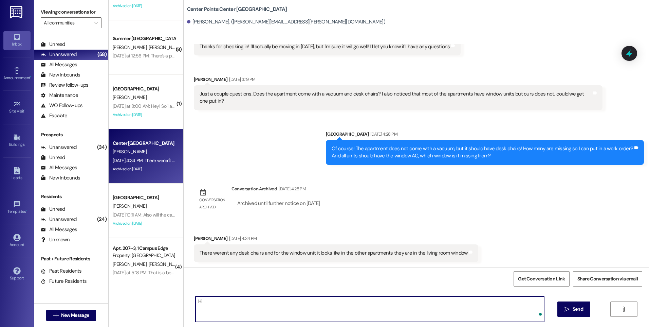
type textarea "H"
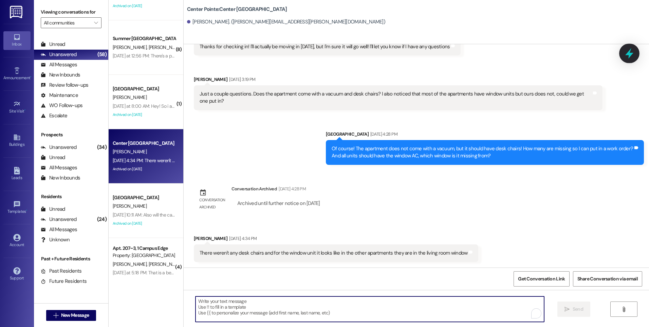
click at [636, 55] on div at bounding box center [629, 52] width 20 height 19
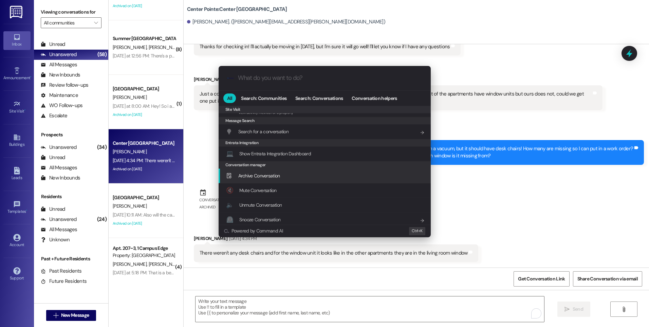
scroll to position [318, 0]
click at [263, 173] on span "Archive Conversation" at bounding box center [259, 173] width 42 height 6
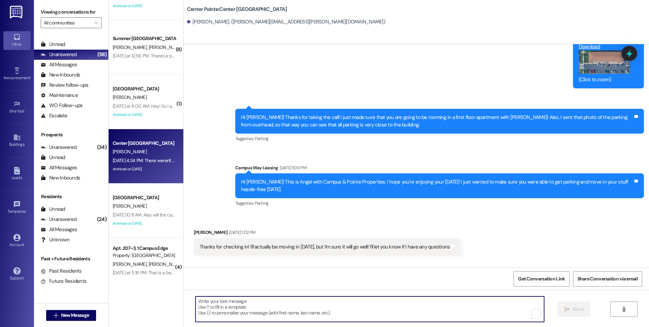
scroll to position [1620, 0]
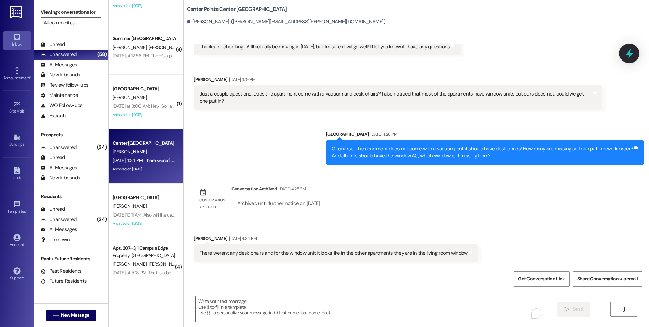
click at [627, 53] on icon at bounding box center [630, 54] width 12 height 12
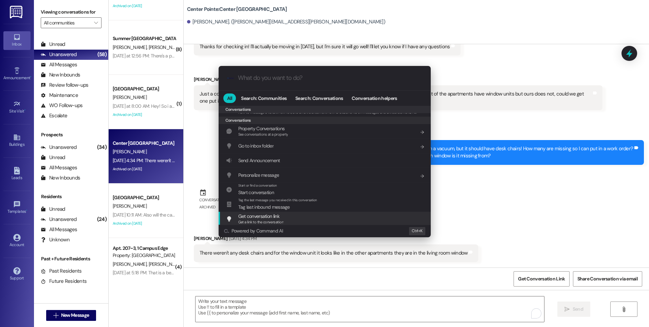
scroll to position [318, 0]
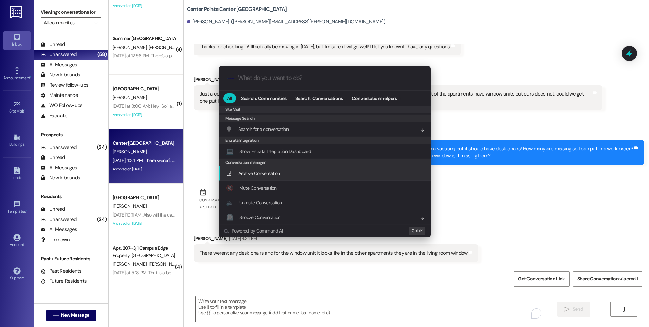
click at [259, 179] on div "Archive Conversation Add shortcut" at bounding box center [325, 173] width 212 height 15
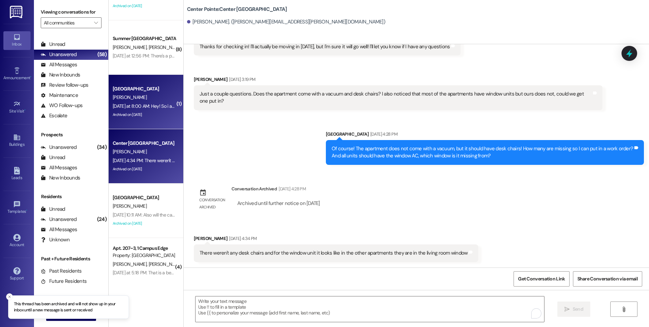
click at [139, 98] on div "[PERSON_NAME]" at bounding box center [144, 97] width 64 height 8
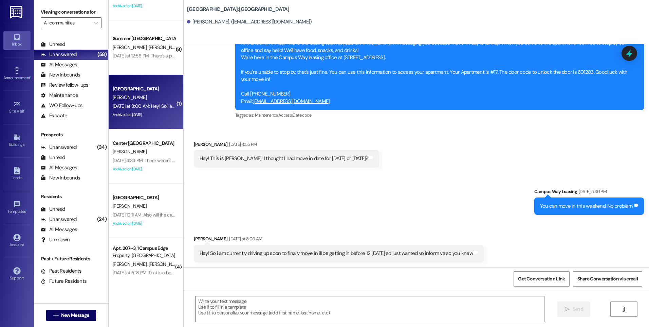
scroll to position [1137, 0]
click at [415, 304] on textarea at bounding box center [370, 308] width 348 height 25
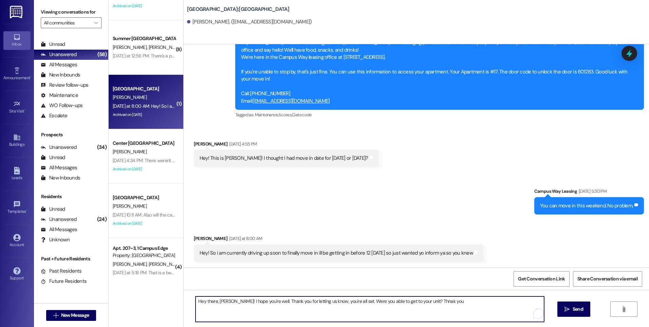
click at [425, 303] on textarea "Hey there, Matthew! I hope you're well. Thank you for letting us know, you're a…" at bounding box center [370, 308] width 348 height 25
type textarea "Hey there, [PERSON_NAME]! I hope you're well. Thank you for letting us know, yo…"
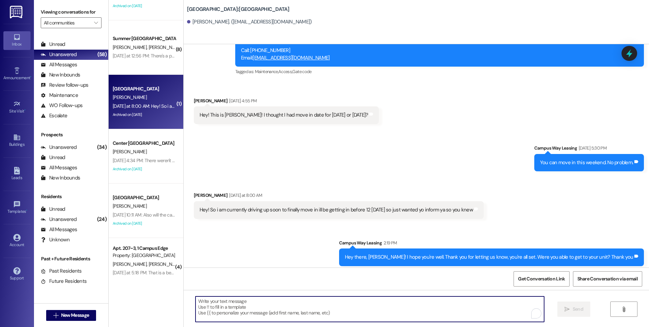
scroll to position [1184, 0]
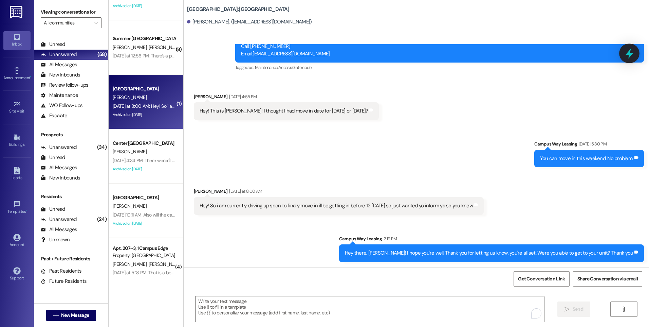
click at [628, 55] on icon at bounding box center [630, 54] width 12 height 12
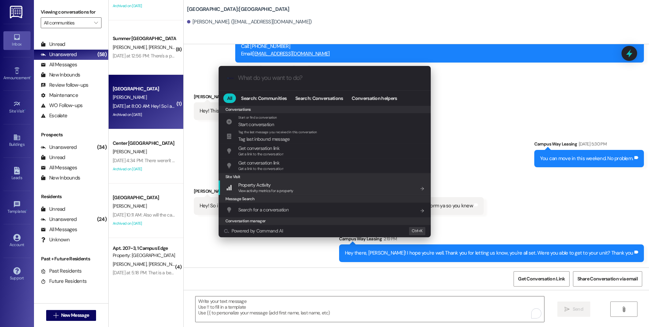
scroll to position [296, 0]
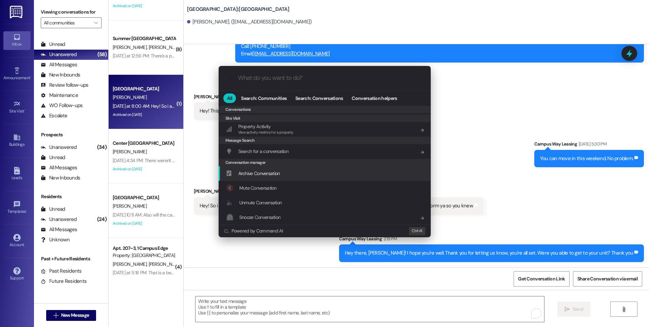
click at [264, 167] on div "Archive Conversation Add shortcut" at bounding box center [325, 173] width 212 height 15
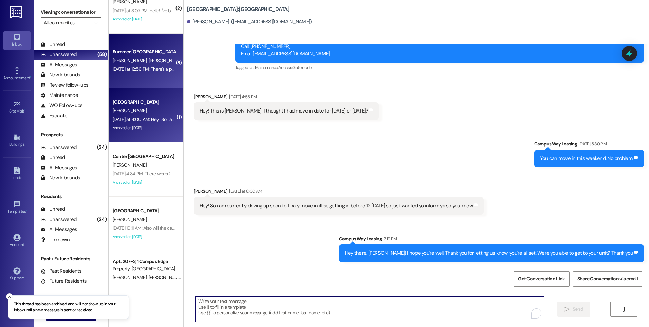
scroll to position [1739, 0]
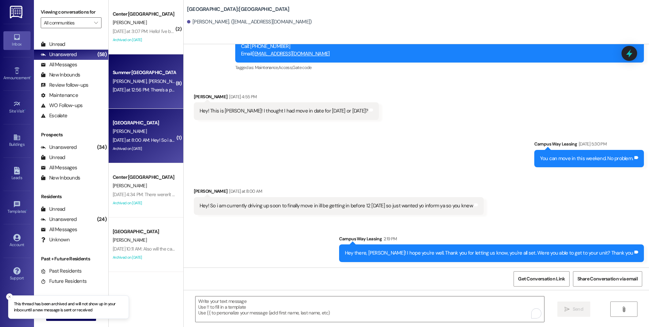
click at [124, 89] on div "Yesterday at 12:56 PM: There's a person that seems to not supposed to be here. …" at bounding box center [265, 90] width 305 height 6
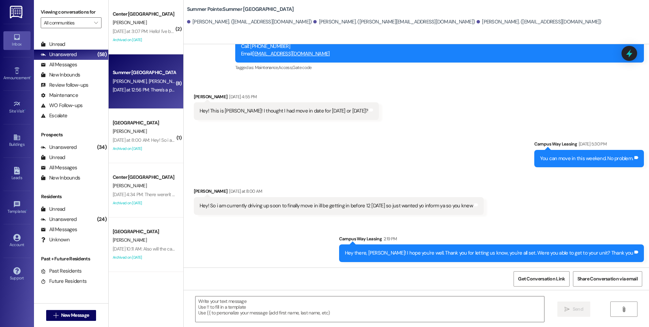
scroll to position [265, 0]
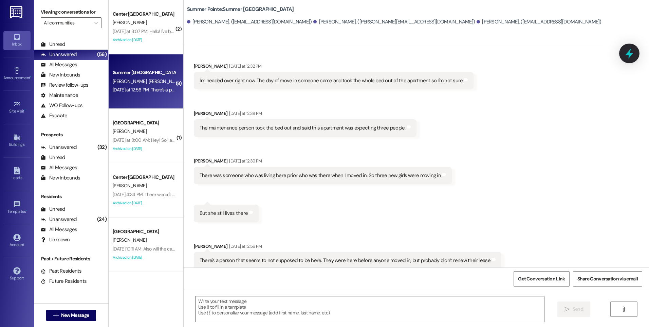
click at [631, 50] on icon at bounding box center [630, 53] width 8 height 11
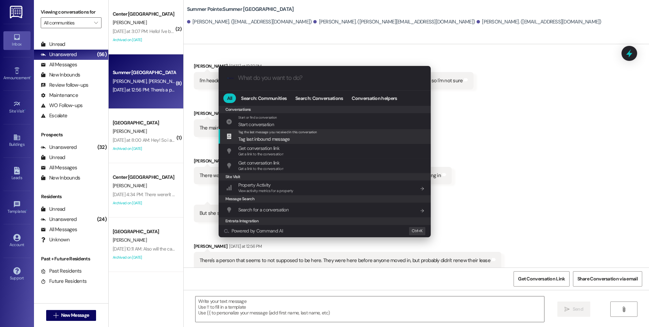
scroll to position [318, 0]
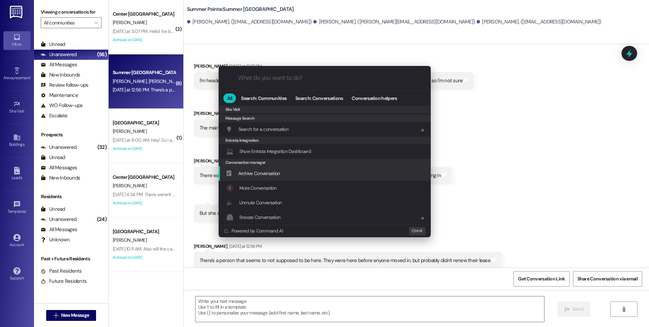
click at [275, 174] on span "Archive Conversation" at bounding box center [259, 173] width 42 height 6
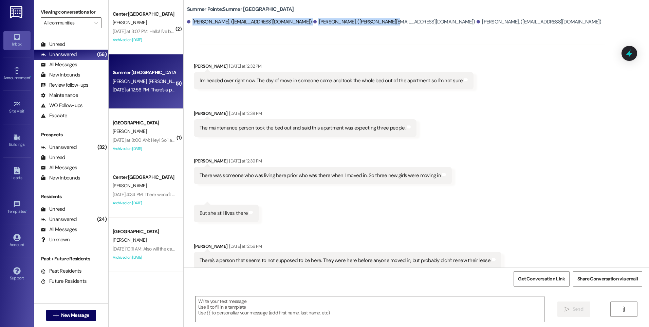
drag, startPoint x: 187, startPoint y: 21, endPoint x: 353, endPoint y: 36, distance: 167.1
click at [353, 36] on div "Summer Pointe: Summer Pointe Prospect Scarlett Haslam. (scarletthas.8@gmail.com…" at bounding box center [417, 22] width 466 height 44
click at [628, 50] on icon at bounding box center [630, 54] width 12 height 12
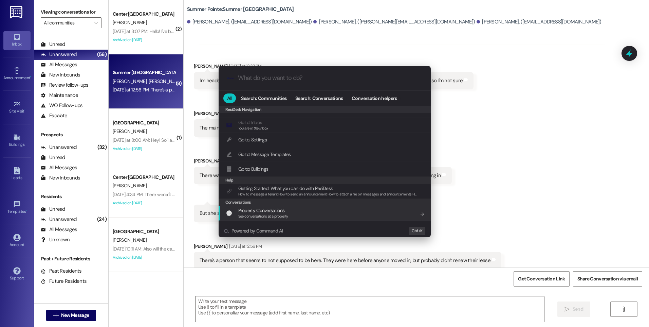
scroll to position [136, 0]
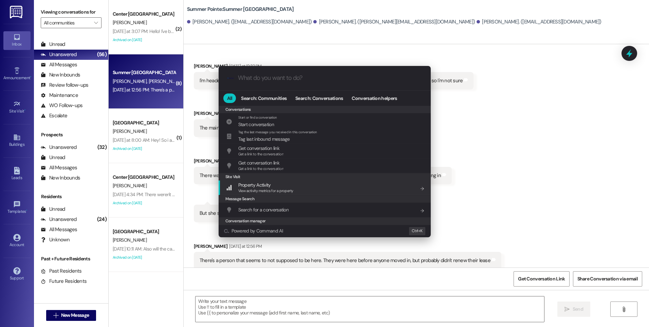
scroll to position [296, 0]
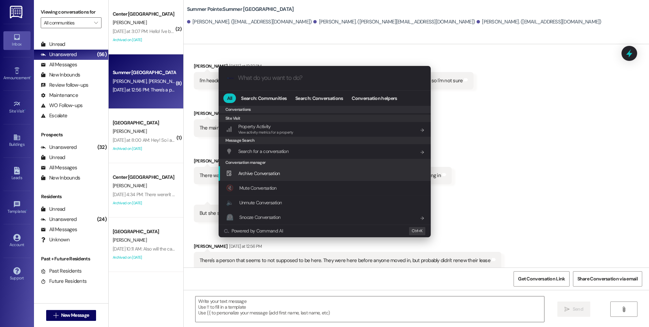
click at [265, 171] on span "Archive Conversation" at bounding box center [259, 173] width 42 height 6
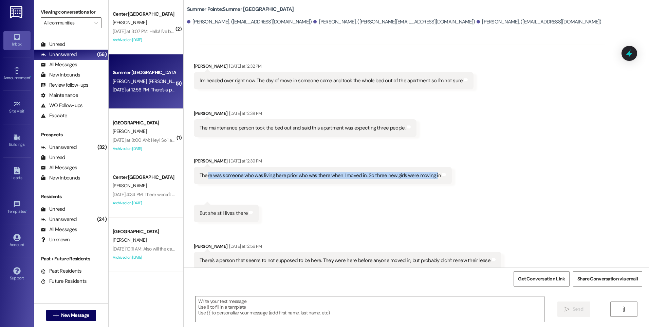
drag, startPoint x: 202, startPoint y: 168, endPoint x: 427, endPoint y: 175, distance: 224.9
click at [427, 175] on div "There was someone who was living here prior who was there when I moved in. So t…" at bounding box center [323, 175] width 258 height 17
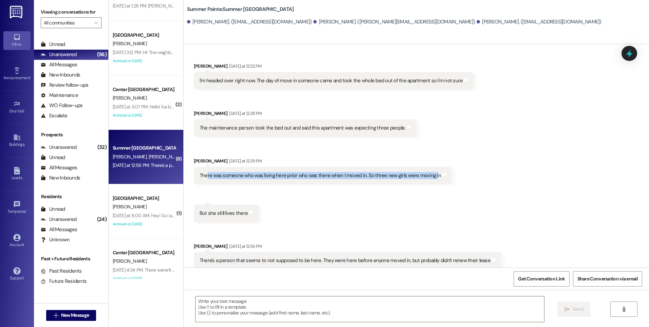
scroll to position [1637, 0]
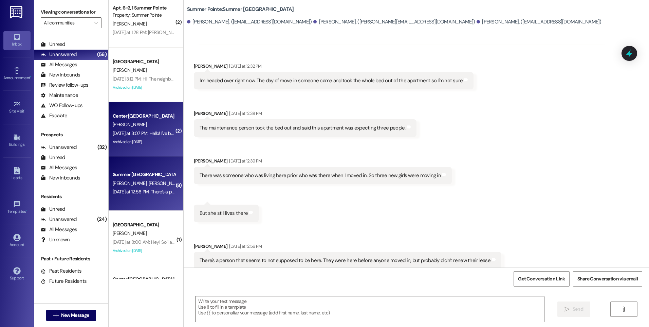
click at [142, 138] on div "Archived on [DATE]" at bounding box center [144, 142] width 64 height 8
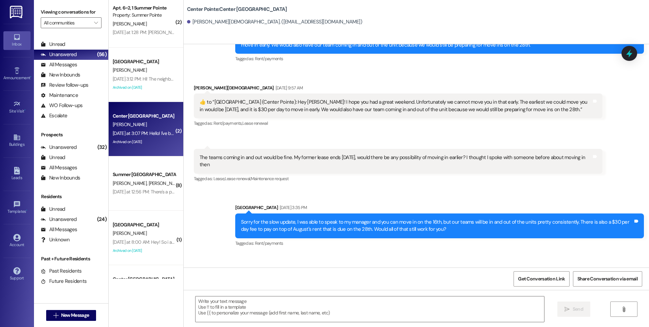
scroll to position [1930, 0]
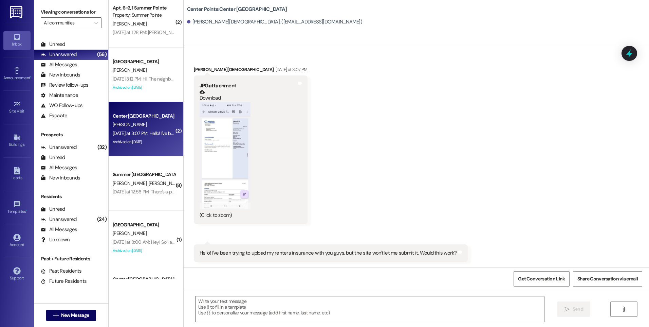
click at [209, 100] on link "Download" at bounding box center [225, 95] width 51 height 12
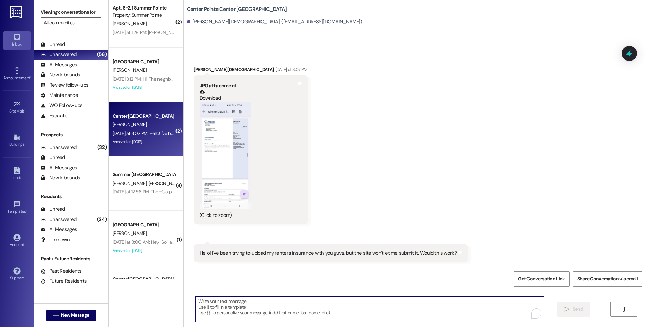
click at [372, 305] on textarea "To enrich screen reader interactions, please activate Accessibility in Grammarl…" at bounding box center [370, 308] width 348 height 25
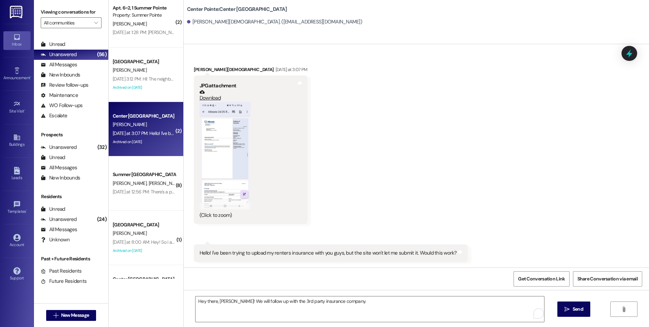
click at [218, 118] on button "Zoom image" at bounding box center [225, 156] width 51 height 108
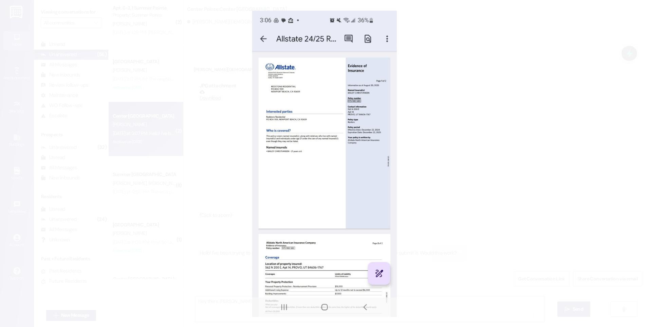
click at [475, 113] on button "Unzoom image" at bounding box center [324, 163] width 649 height 327
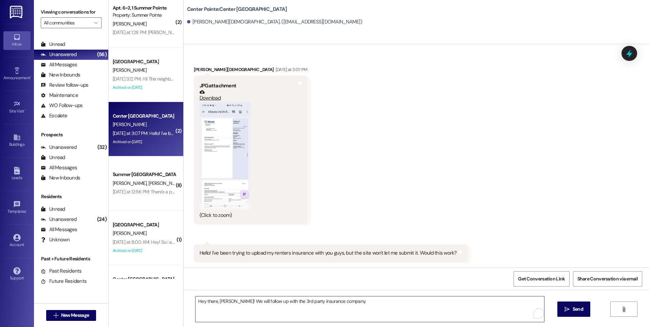
click at [364, 304] on textarea "Hey there, [PERSON_NAME]! We will follow up with the 3rd party insurance compan…" at bounding box center [370, 308] width 348 height 25
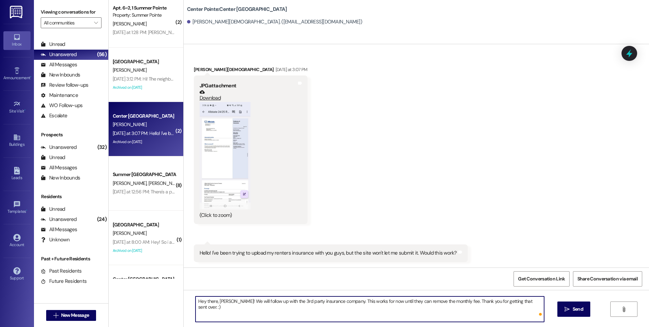
type textarea "Hey there, [PERSON_NAME]! We will follow up with the 3rd party insurance compan…"
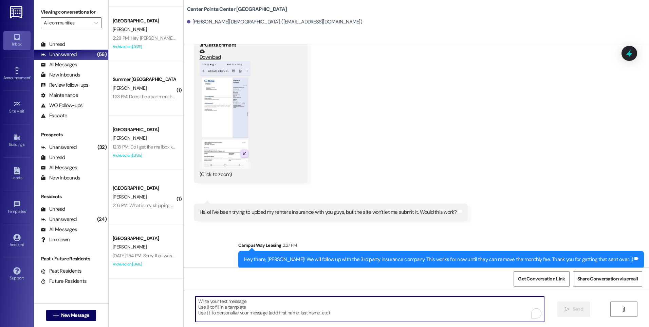
scroll to position [1977, 0]
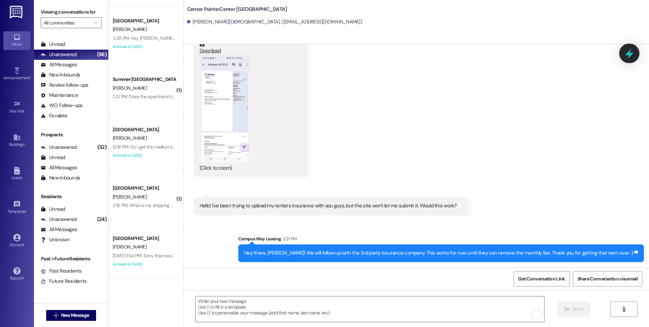
click at [633, 58] on icon at bounding box center [630, 54] width 12 height 12
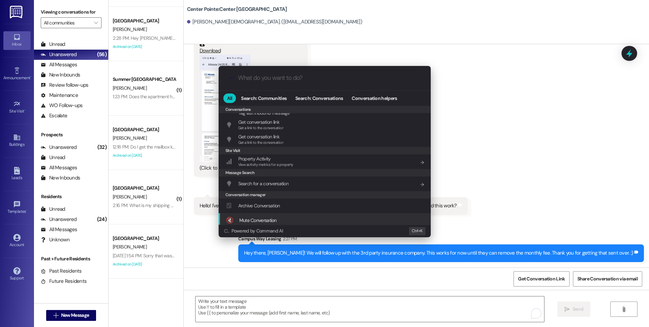
scroll to position [296, 0]
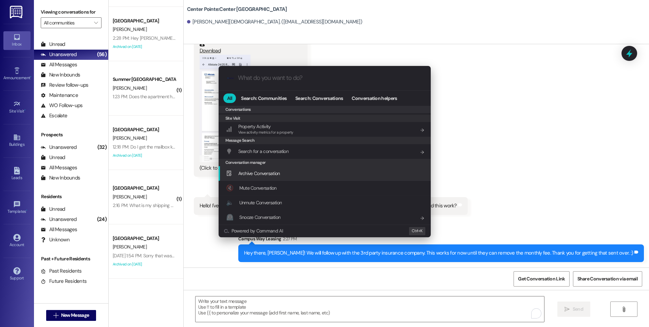
click at [255, 170] on span "Archive Conversation" at bounding box center [259, 173] width 42 height 6
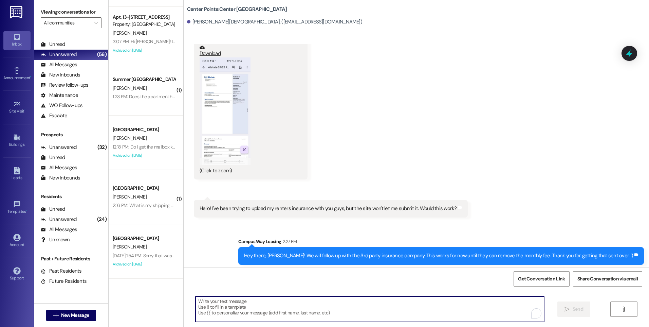
scroll to position [1977, 0]
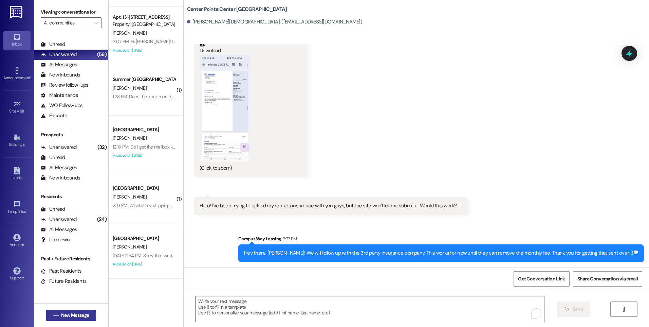
click at [78, 317] on span "New Message" at bounding box center [75, 314] width 28 height 7
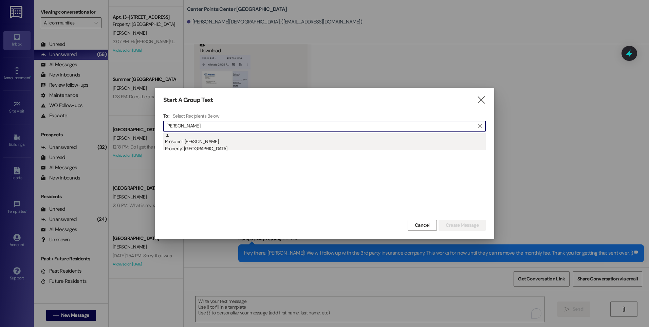
type input "[PERSON_NAME]"
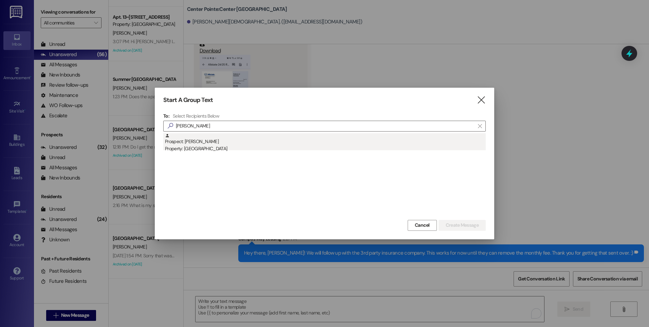
click at [200, 146] on div "Property: [GEOGRAPHIC_DATA]" at bounding box center [325, 148] width 321 height 7
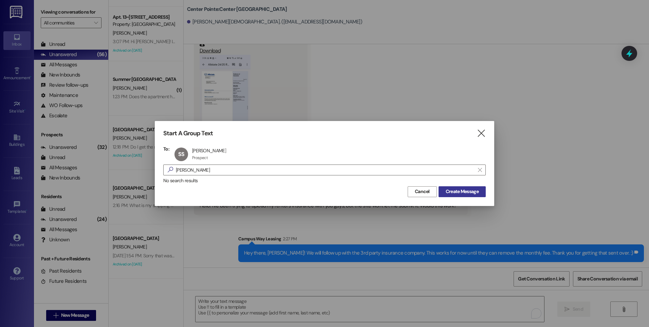
click at [476, 193] on span "Create Message" at bounding box center [462, 191] width 33 height 7
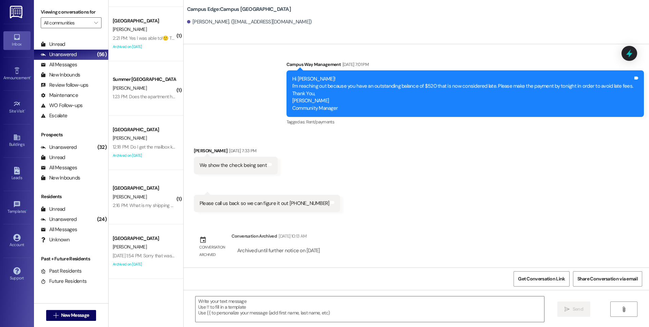
scroll to position [1352, 0]
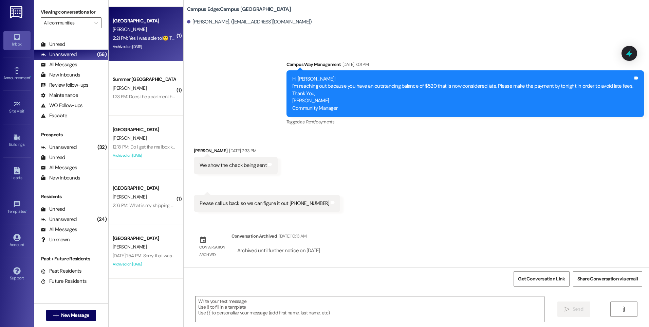
click at [131, 44] on div "Archived on [DATE]" at bounding box center [144, 46] width 64 height 8
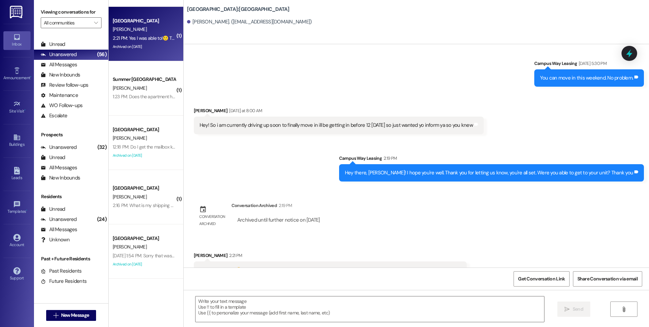
scroll to position [1231, 0]
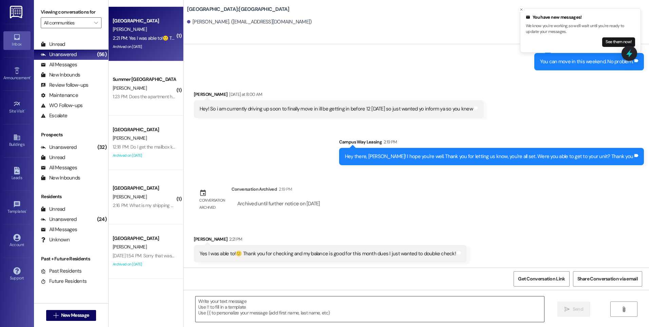
click at [232, 310] on textarea at bounding box center [370, 308] width 348 height 25
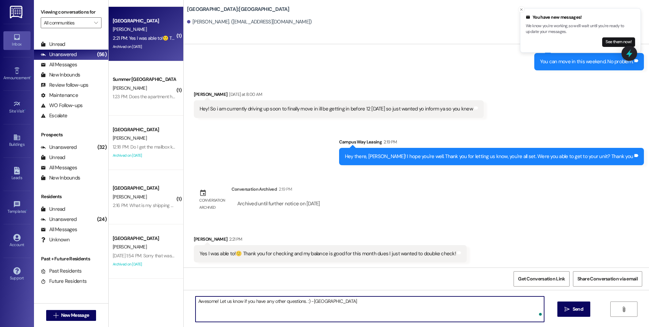
type textarea "Awesome! Let us know if you have any other questions. :) -East Pointe Team"
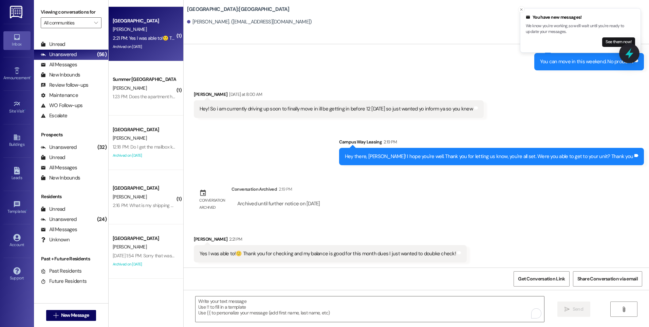
click at [632, 54] on icon at bounding box center [630, 53] width 8 height 11
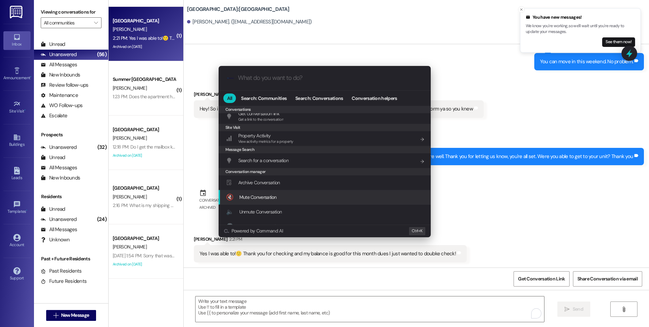
scroll to position [296, 0]
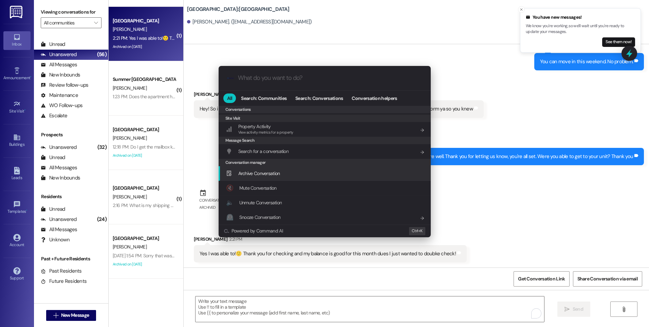
click at [266, 174] on span "Archive Conversation" at bounding box center [259, 173] width 42 height 6
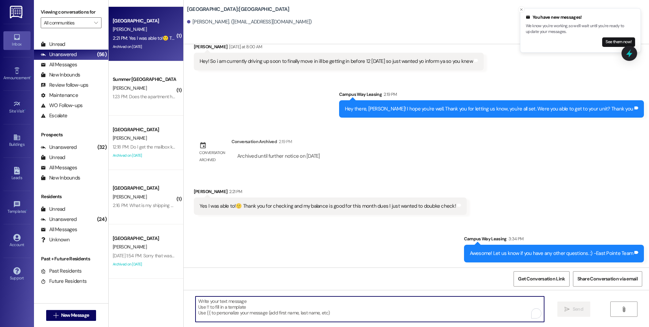
scroll to position [1279, 0]
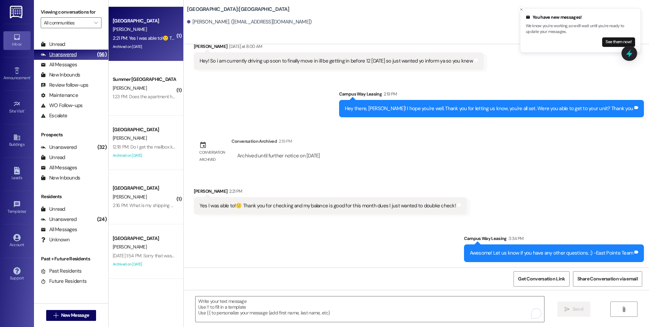
click at [64, 54] on div "Unanswered" at bounding box center [59, 54] width 36 height 7
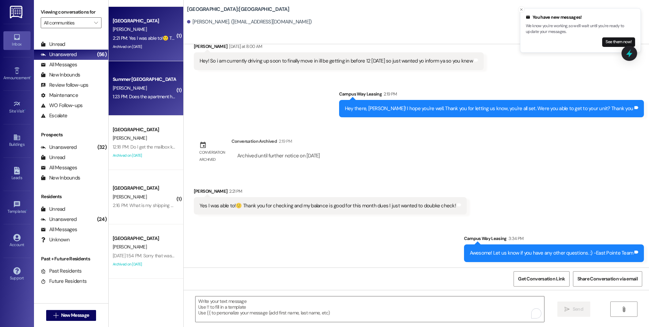
click at [148, 96] on div "1:23 PM: Does the apartment have wifi, and if so what would it be? 1:23 PM: Doe…" at bounding box center [177, 96] width 129 height 6
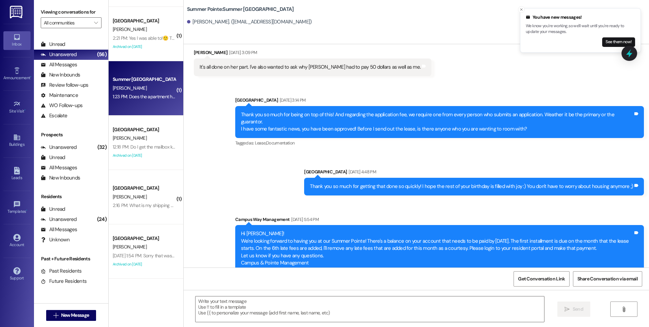
scroll to position [426, 0]
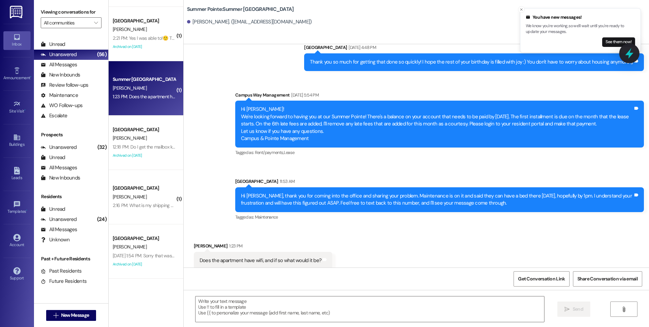
click at [633, 53] on icon at bounding box center [630, 54] width 12 height 12
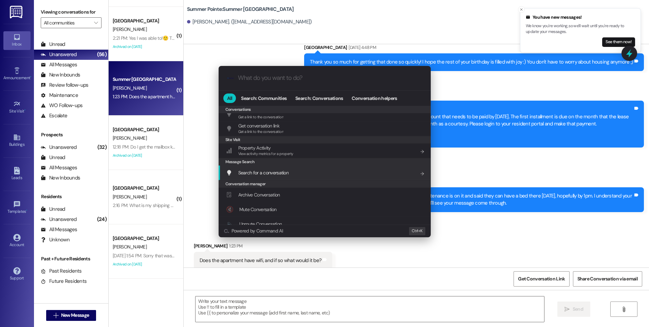
scroll to position [296, 0]
click at [261, 175] on span "Archive Conversation" at bounding box center [259, 173] width 42 height 6
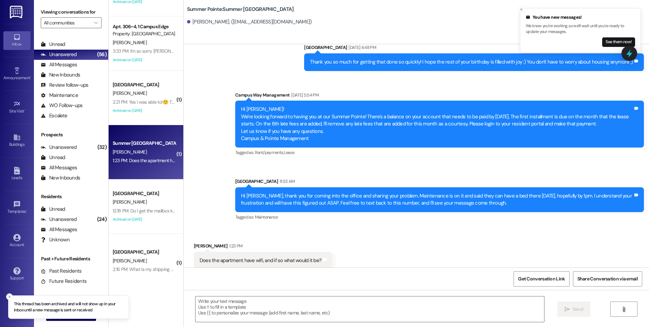
scroll to position [1284, 0]
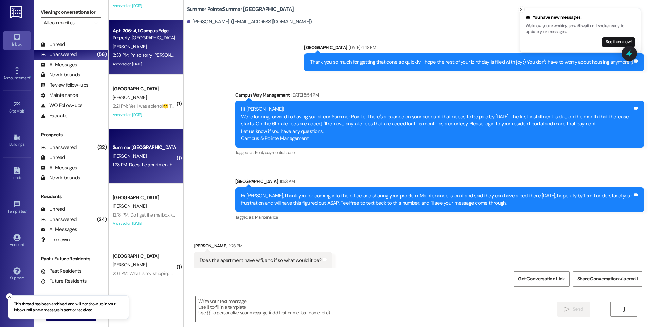
click at [126, 40] on div "Property: [GEOGRAPHIC_DATA]" at bounding box center [144, 37] width 63 height 7
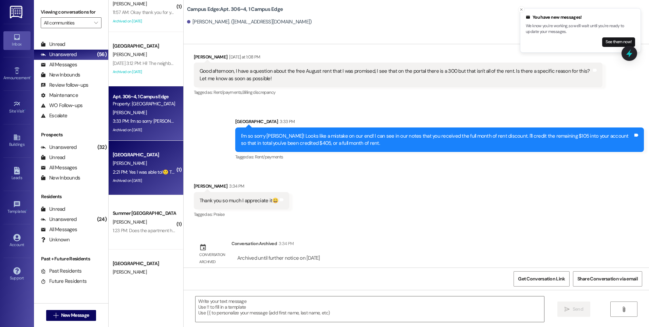
scroll to position [1216, 0]
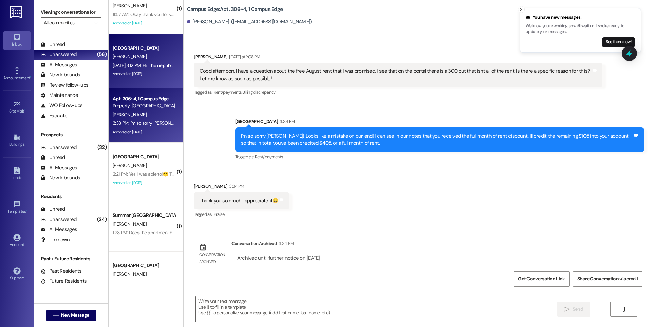
click at [139, 66] on div "[DATE] 3:12 PM: Hi! The neighbors I talked to were by the laundry room and had …" at bounding box center [478, 65] width 730 height 6
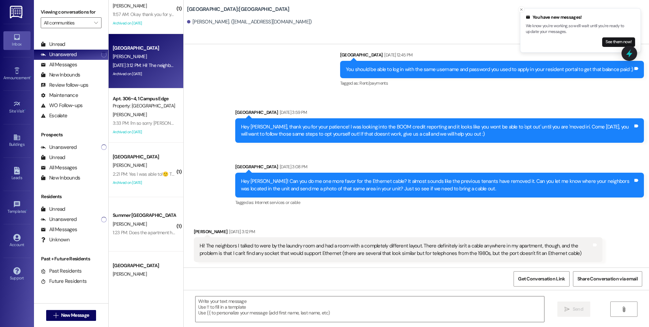
scroll to position [685, 0]
drag, startPoint x: 386, startPoint y: 254, endPoint x: 472, endPoint y: 255, distance: 85.9
click at [472, 255] on div "Hi! The neighbors I talked to were by the laundry room and had a room with a co…" at bounding box center [396, 249] width 392 height 15
click at [627, 55] on icon at bounding box center [630, 53] width 8 height 11
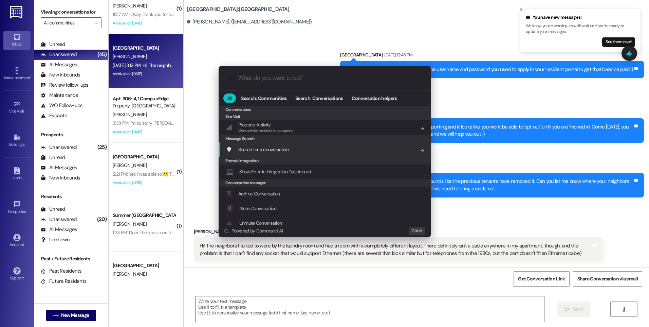
scroll to position [318, 0]
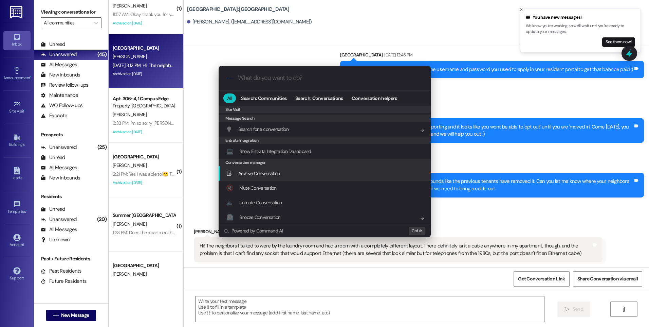
click at [262, 179] on div "Archive Conversation Add shortcut" at bounding box center [325, 173] width 212 height 15
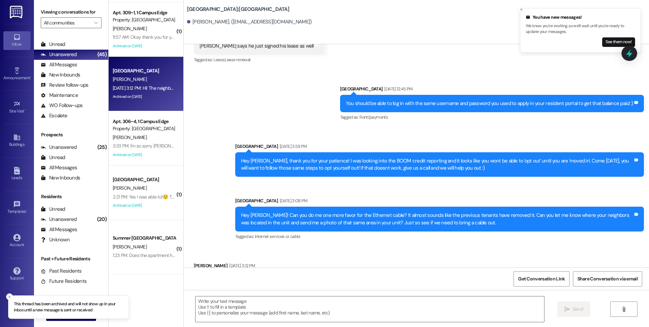
scroll to position [1148, 0]
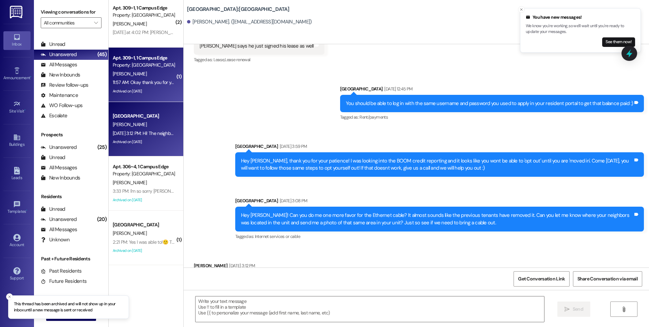
click at [130, 85] on div "11:57 AM: Okay thank you for your help! 11:57 AM: Okay thank you for your help!" at bounding box center [151, 82] width 76 height 6
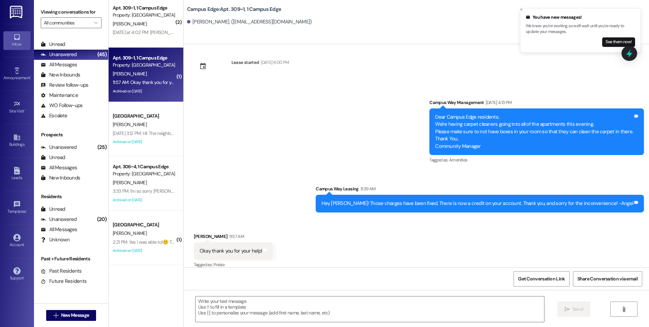
scroll to position [1566, 0]
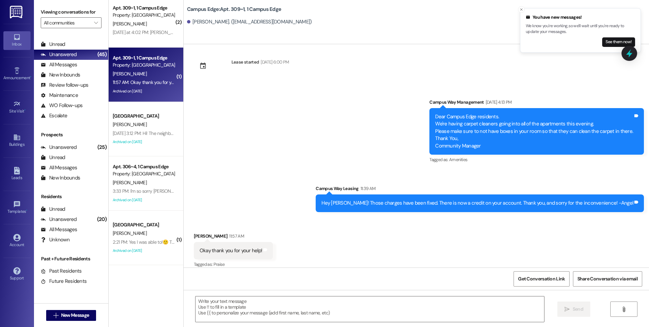
drag, startPoint x: 632, startPoint y: 49, endPoint x: 608, endPoint y: 52, distance: 23.6
click at [632, 49] on icon at bounding box center [629, 53] width 9 height 9
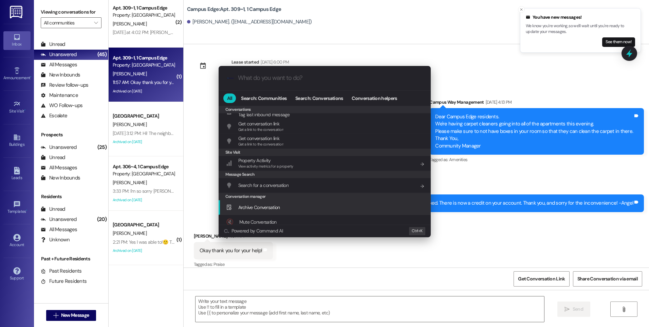
scroll to position [296, 0]
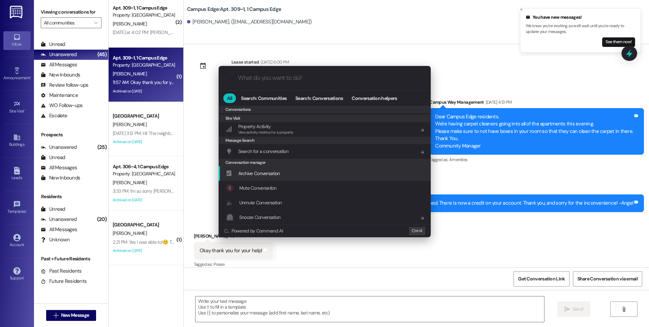
click at [259, 175] on span "Archive Conversation" at bounding box center [259, 173] width 42 height 6
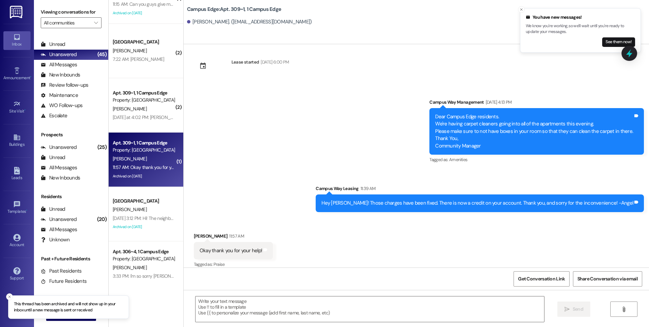
scroll to position [1046, 0]
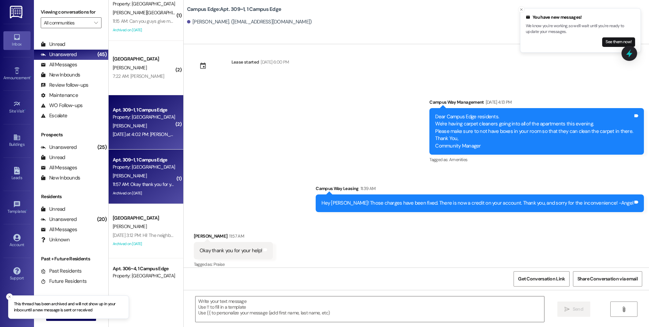
click at [140, 127] on div "[PERSON_NAME]" at bounding box center [144, 126] width 64 height 8
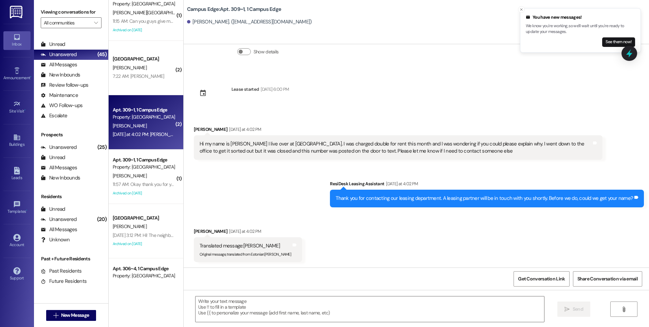
scroll to position [43, 0]
click at [633, 52] on icon at bounding box center [630, 54] width 12 height 12
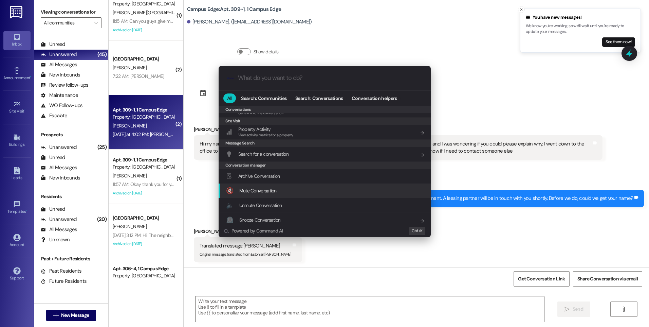
scroll to position [296, 0]
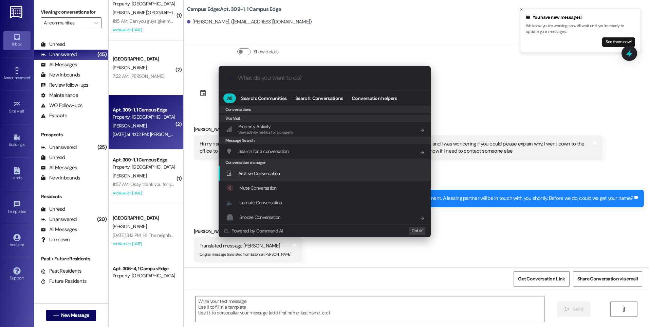
click at [251, 173] on span "Archive Conversation" at bounding box center [259, 173] width 42 height 6
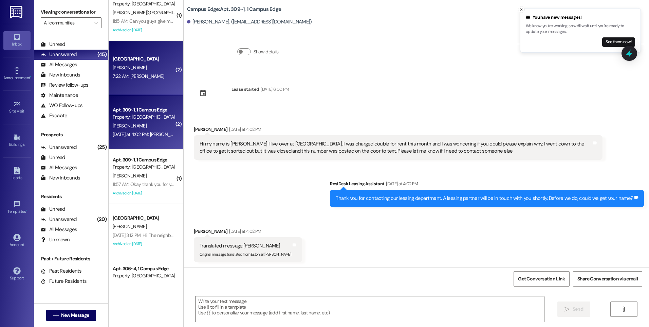
click at [132, 78] on div "7:22 AM: [PERSON_NAME] 7:22 AM: [PERSON_NAME]" at bounding box center [139, 76] width 52 height 6
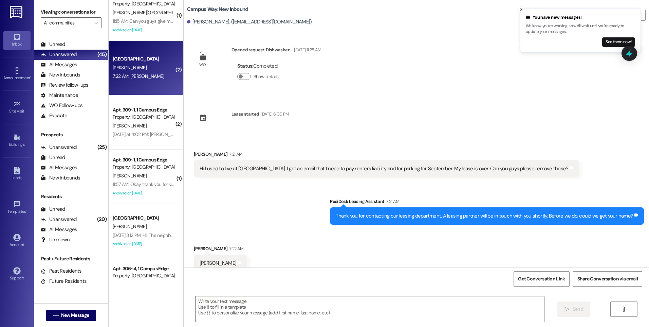
scroll to position [29, 0]
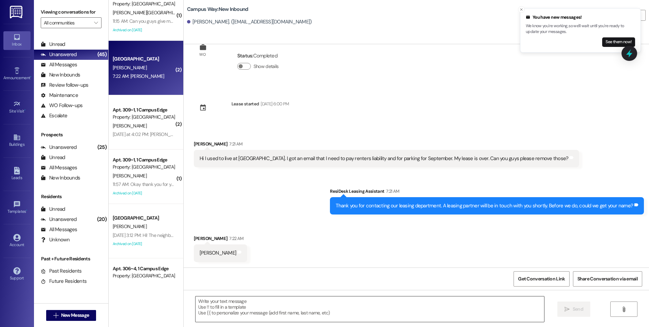
click at [365, 300] on textarea at bounding box center [370, 308] width 348 height 25
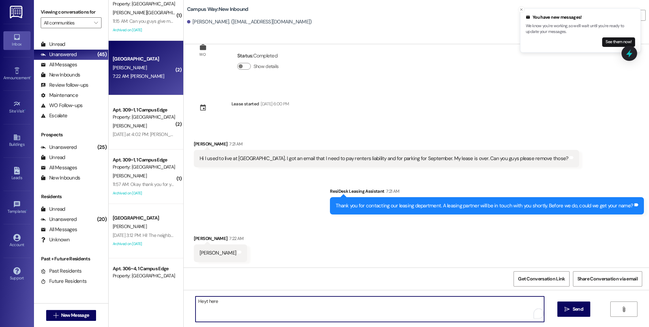
scroll to position [1012, 0]
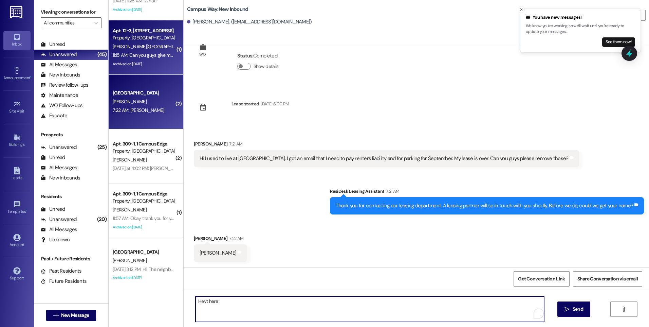
type textarea "Heyt here"
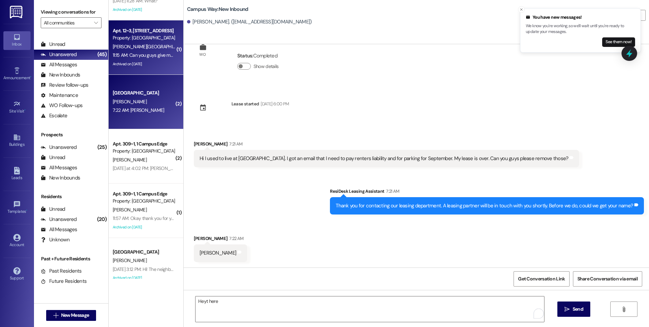
click at [149, 56] on div "11:15 AM: Can you guys give me a call when you have a sec? 11:15 AM: Can you gu…" at bounding box center [171, 55] width 116 height 6
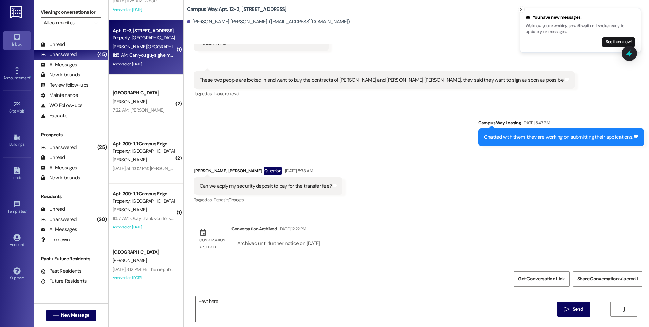
scroll to position [4427, 0]
click at [214, 300] on textarea "Heyt here" at bounding box center [370, 308] width 348 height 25
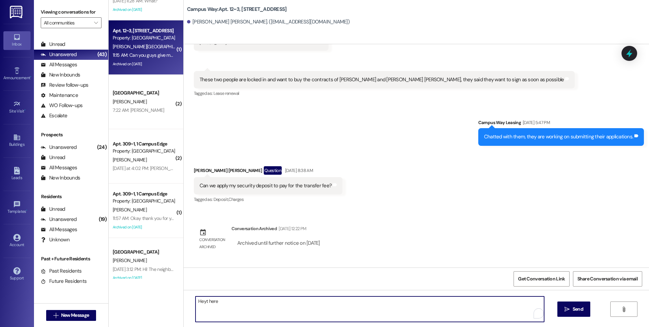
click at [214, 300] on textarea "Heyt here" at bounding box center [370, 308] width 348 height 25
click at [253, 300] on textarea "Hey [PERSON_NAME], I gave you a call back." at bounding box center [370, 308] width 348 height 25
click at [266, 301] on textarea "Hey [PERSON_NAME], I gave you a call." at bounding box center [370, 308] width 348 height 25
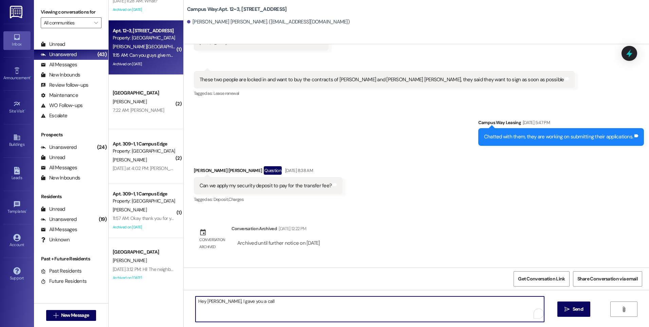
type textarea "Hey [PERSON_NAME], I gave you a call"
